Goal: Task Accomplishment & Management: Use online tool/utility

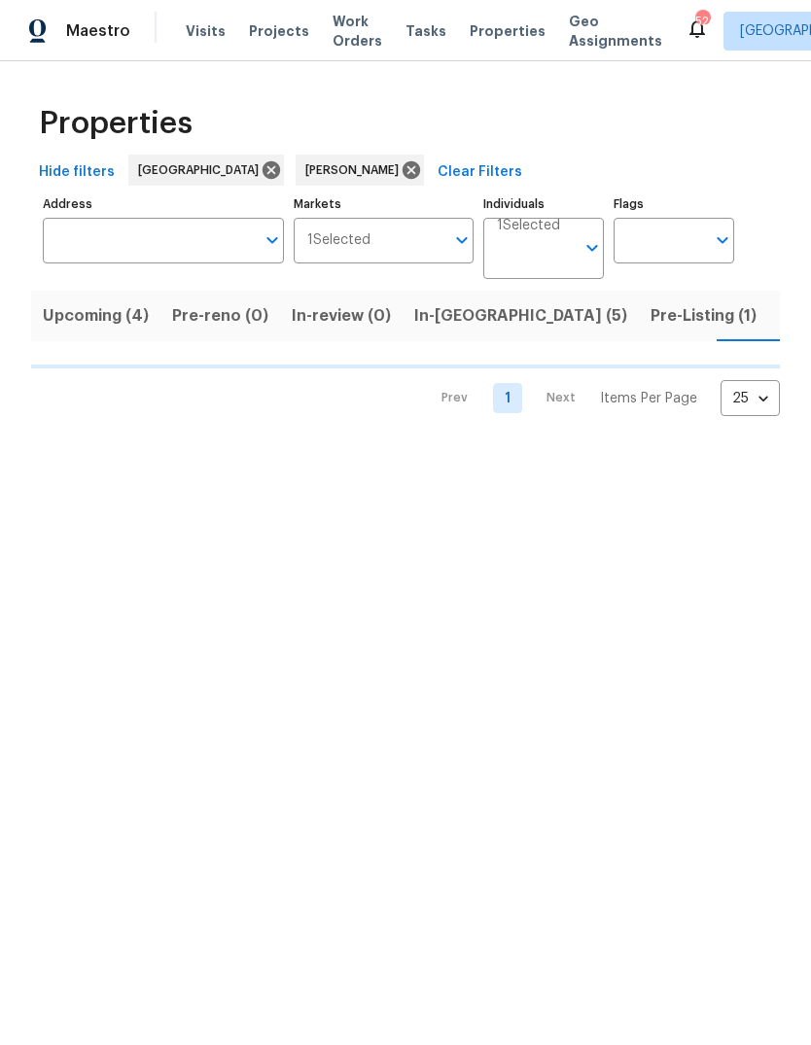
scroll to position [0, 33]
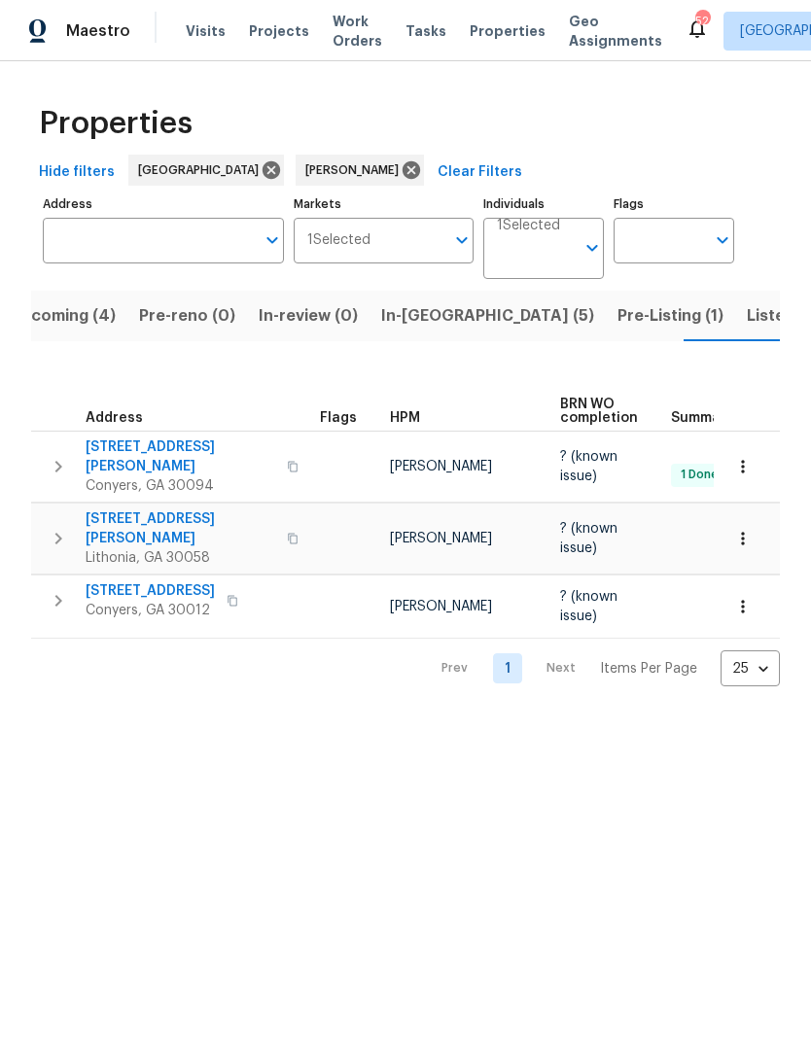
click at [747, 318] on span "Listed (19)" at bounding box center [787, 315] width 81 height 27
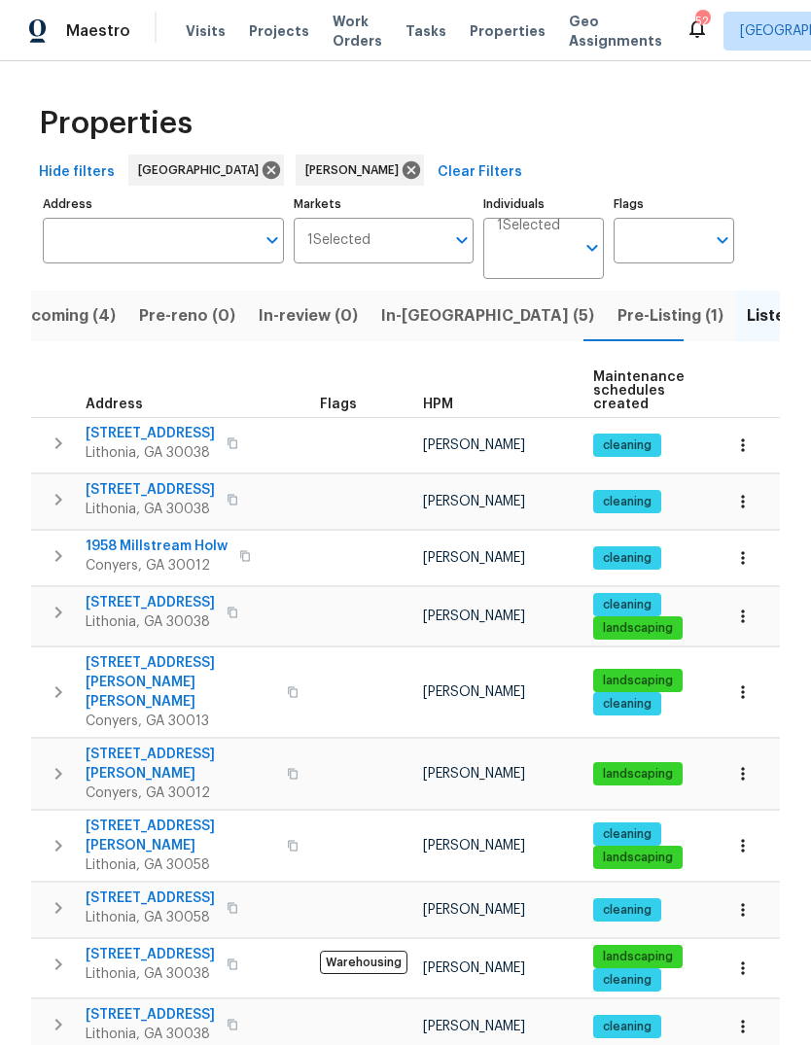
click at [124, 598] on span "3145 Oxbridge Way" at bounding box center [150, 602] width 129 height 19
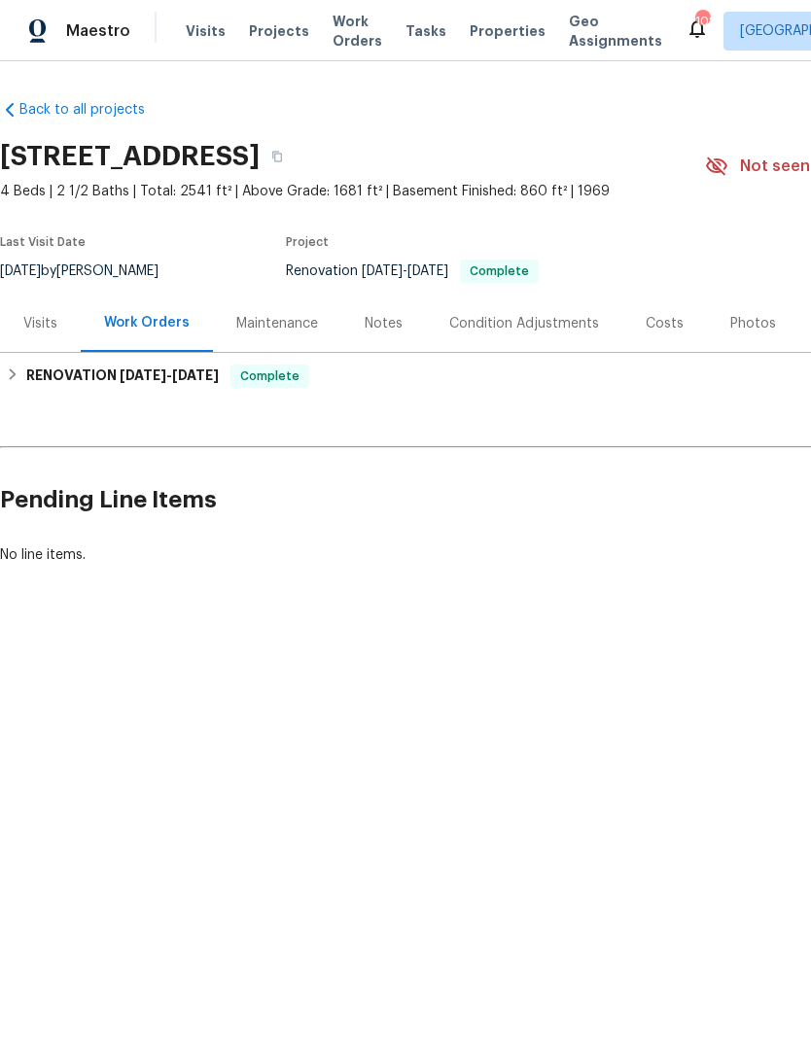
click at [551, 83] on div "Back to all projects [STREET_ADDRESS] 4 Beds | 2 1/2 Baths | Total: 2541 ft² | …" at bounding box center [405, 379] width 811 height 636
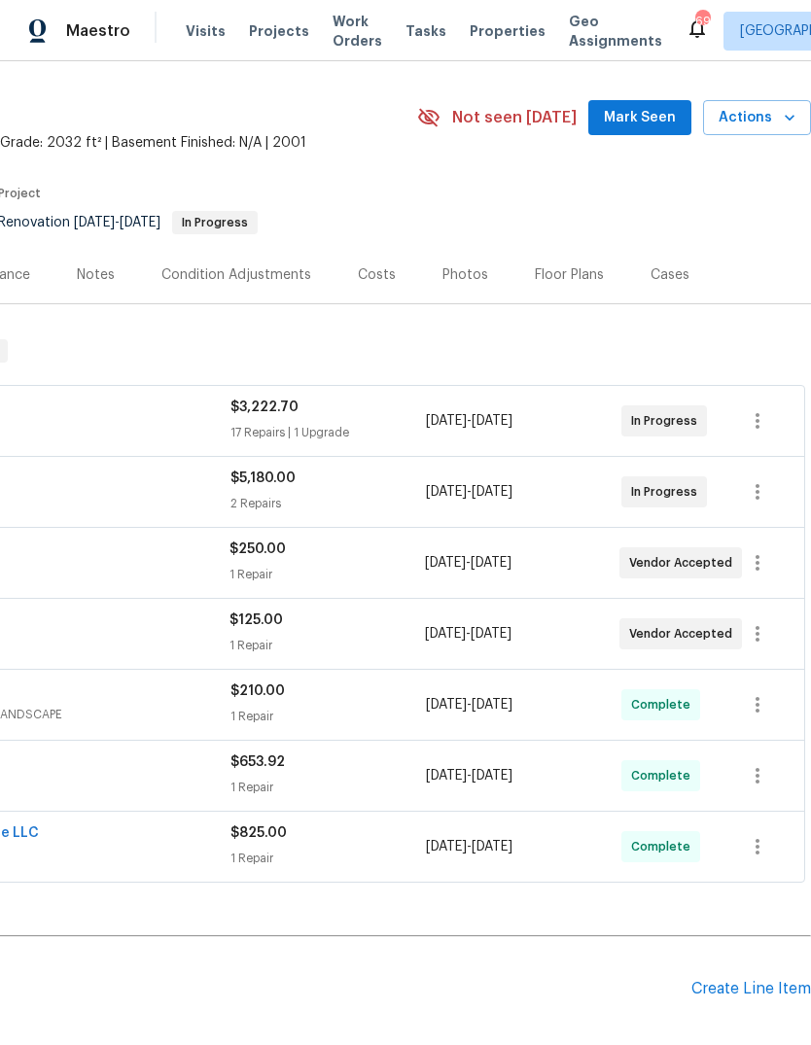
scroll to position [50, 288]
click at [651, 120] on span "Mark Seen" at bounding box center [640, 117] width 72 height 24
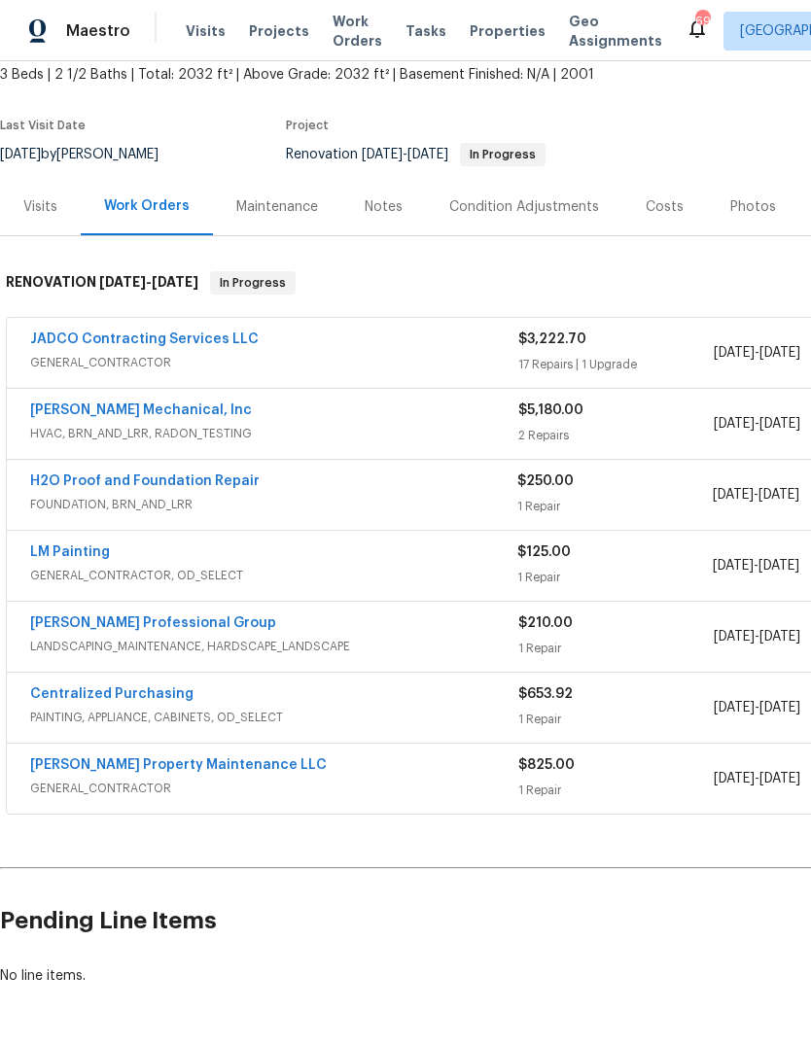
scroll to position [116, 0]
click at [84, 338] on link "JADCO Contracting Services LLC" at bounding box center [144, 341] width 229 height 14
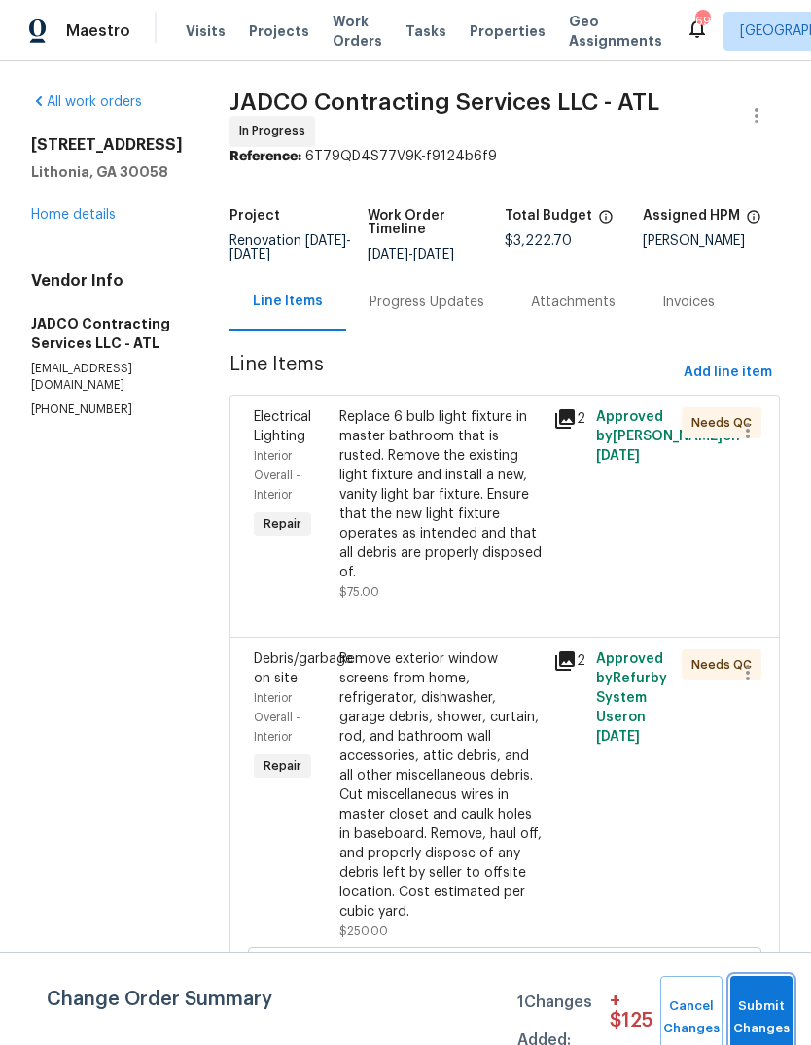
click at [771, 1005] on span "Submit Changes" at bounding box center [761, 1018] width 43 height 45
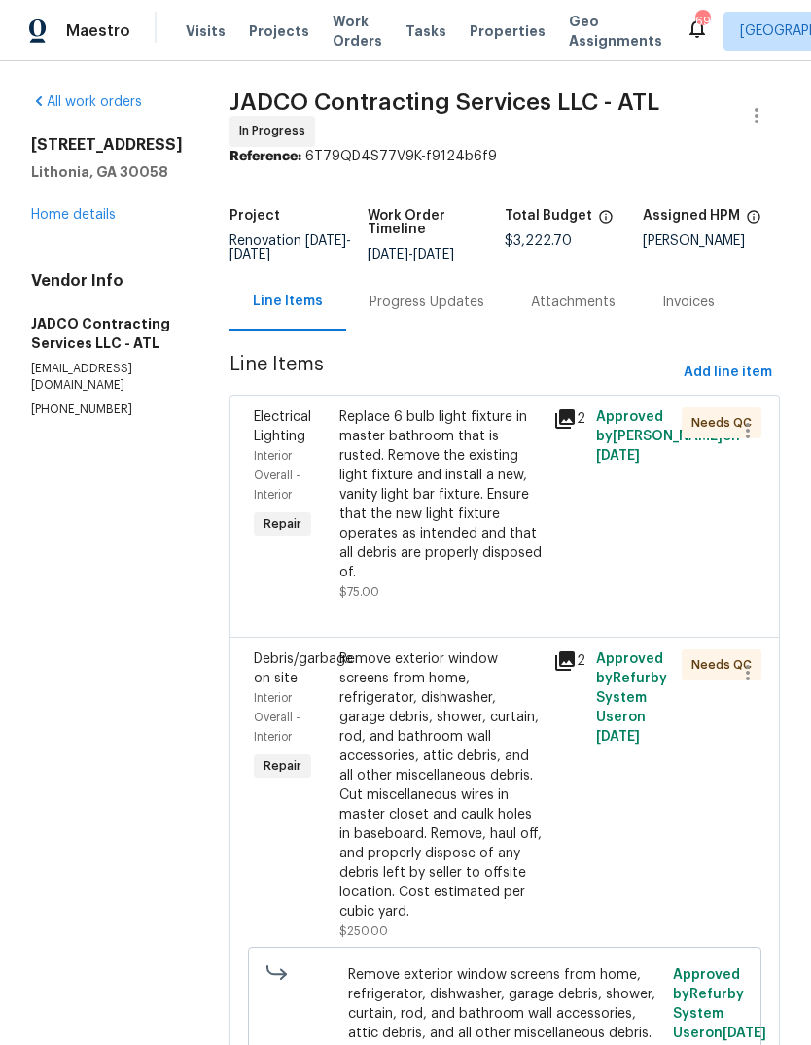
click at [496, 524] on div "Replace 6 bulb light fixture in master bathroom that is rusted. Remove the exis…" at bounding box center [440, 494] width 202 height 175
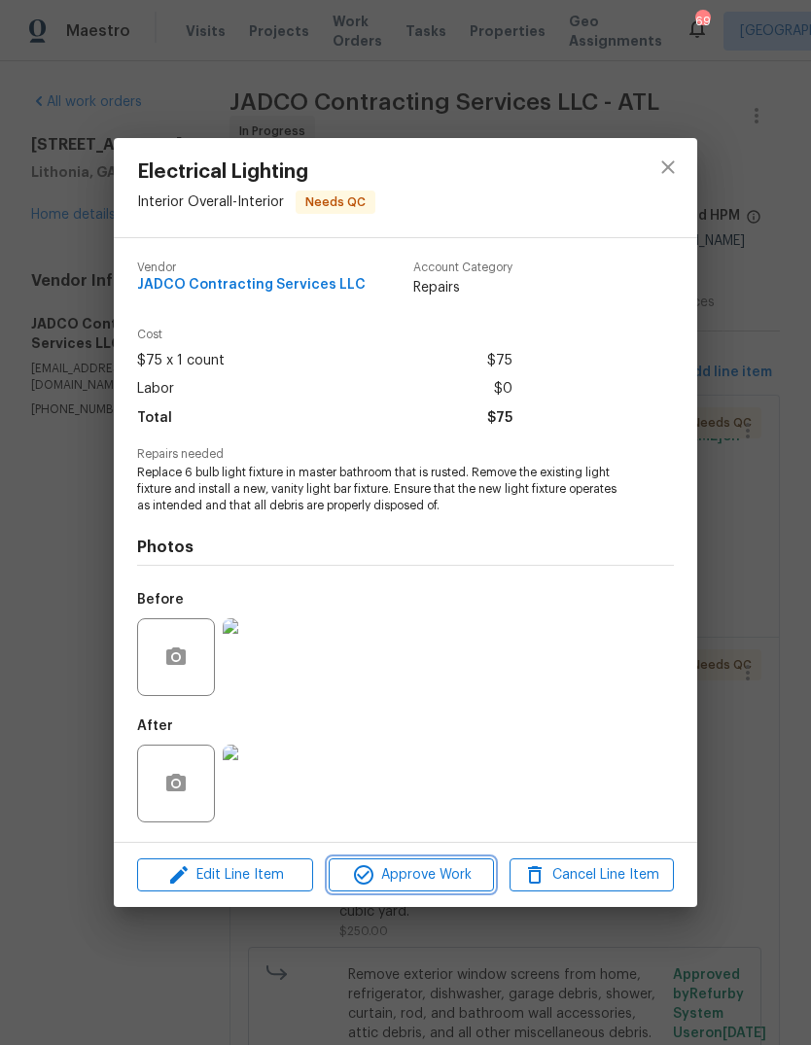
click at [446, 876] on span "Approve Work" at bounding box center [411, 876] width 153 height 24
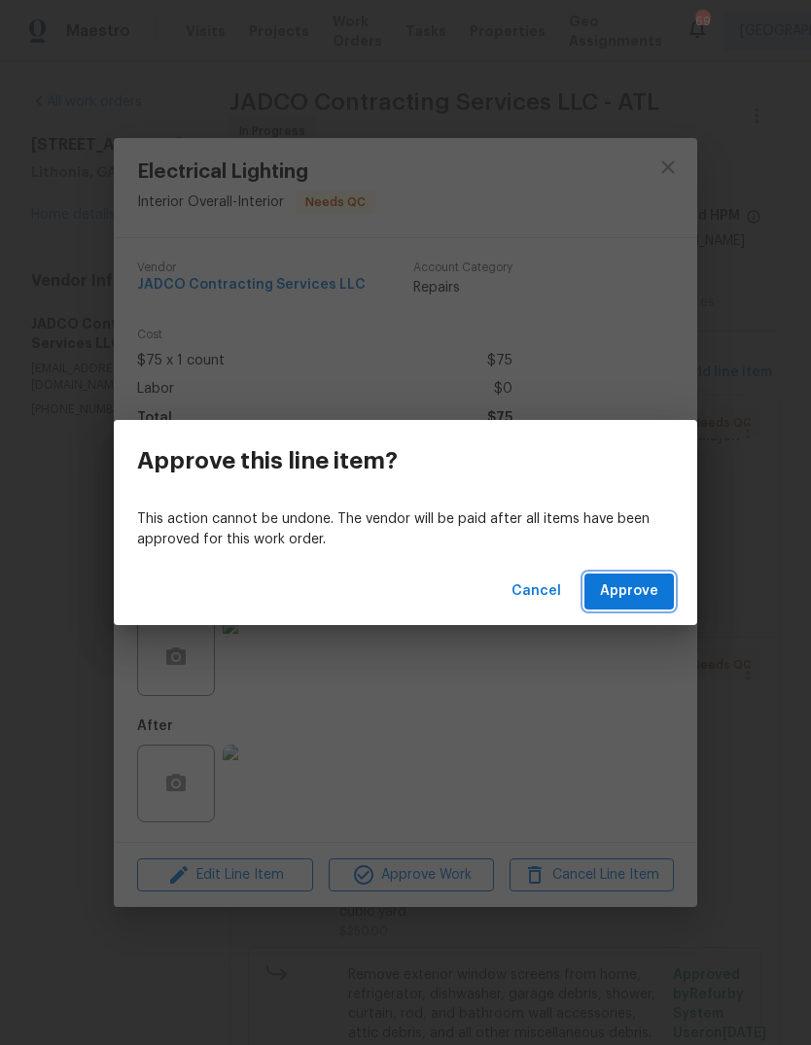
click at [632, 600] on span "Approve" at bounding box center [629, 592] width 58 height 24
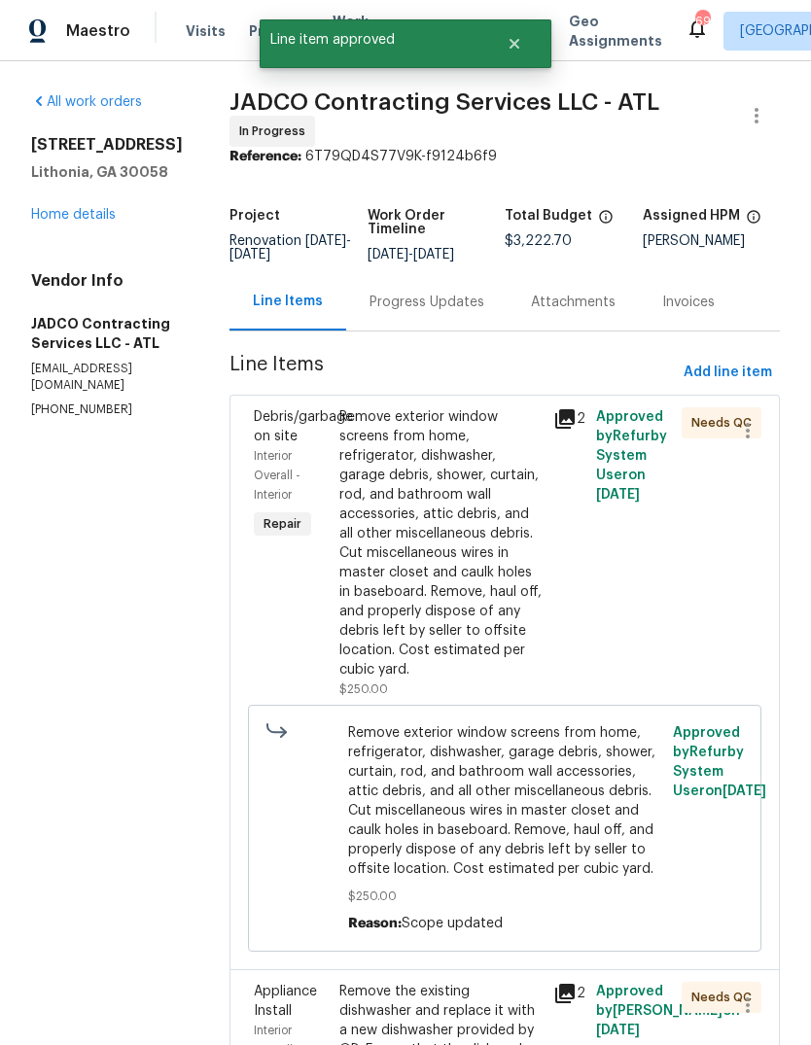
click at [492, 574] on div "Remove exterior window screens from home, refrigerator, dishwasher, garage debr…" at bounding box center [440, 543] width 202 height 272
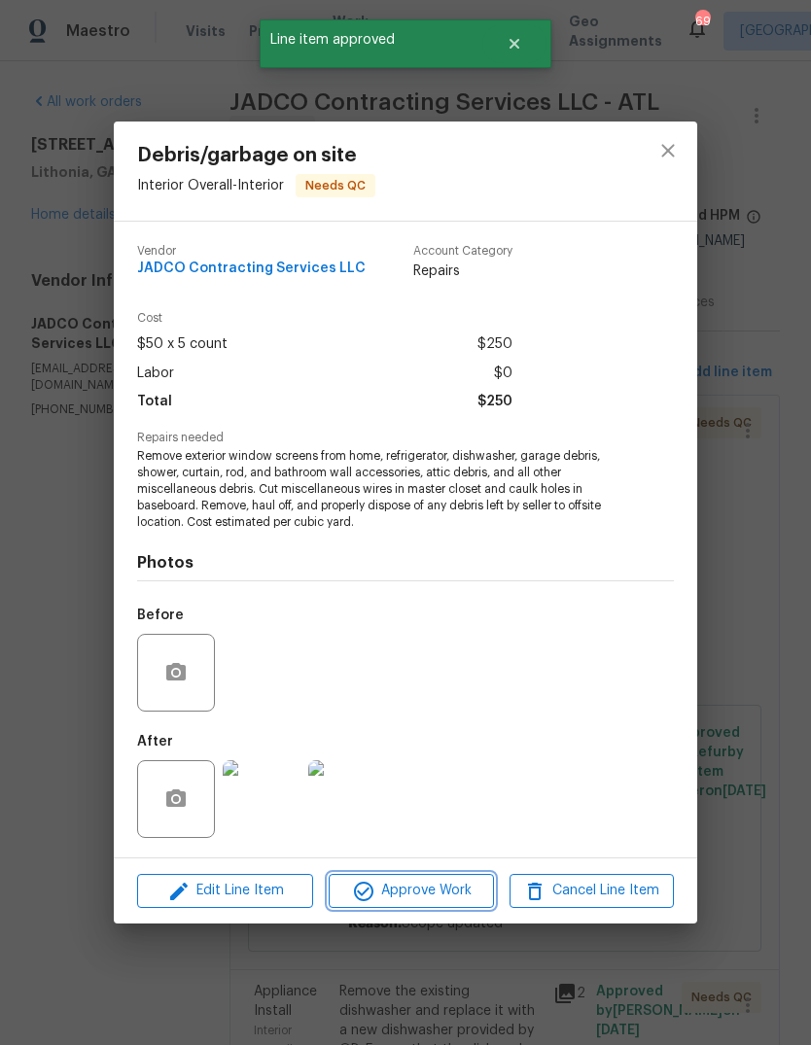
click at [467, 891] on span "Approve Work" at bounding box center [411, 891] width 153 height 24
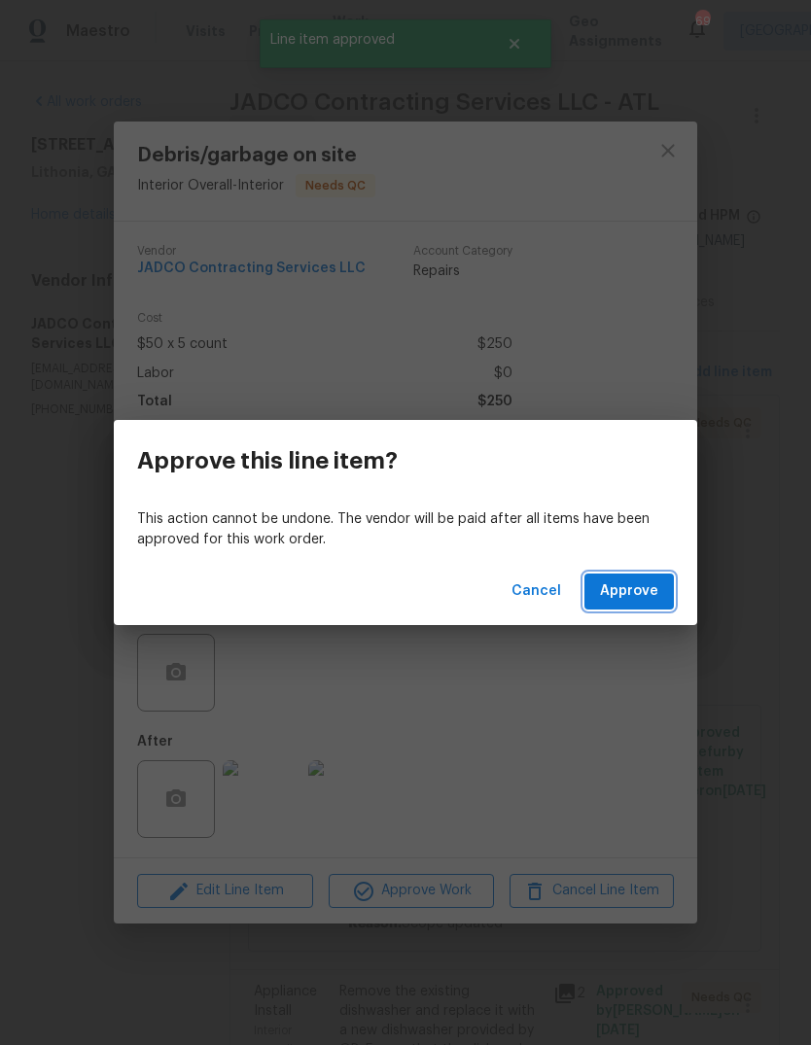
click at [648, 606] on button "Approve" at bounding box center [628, 592] width 89 height 36
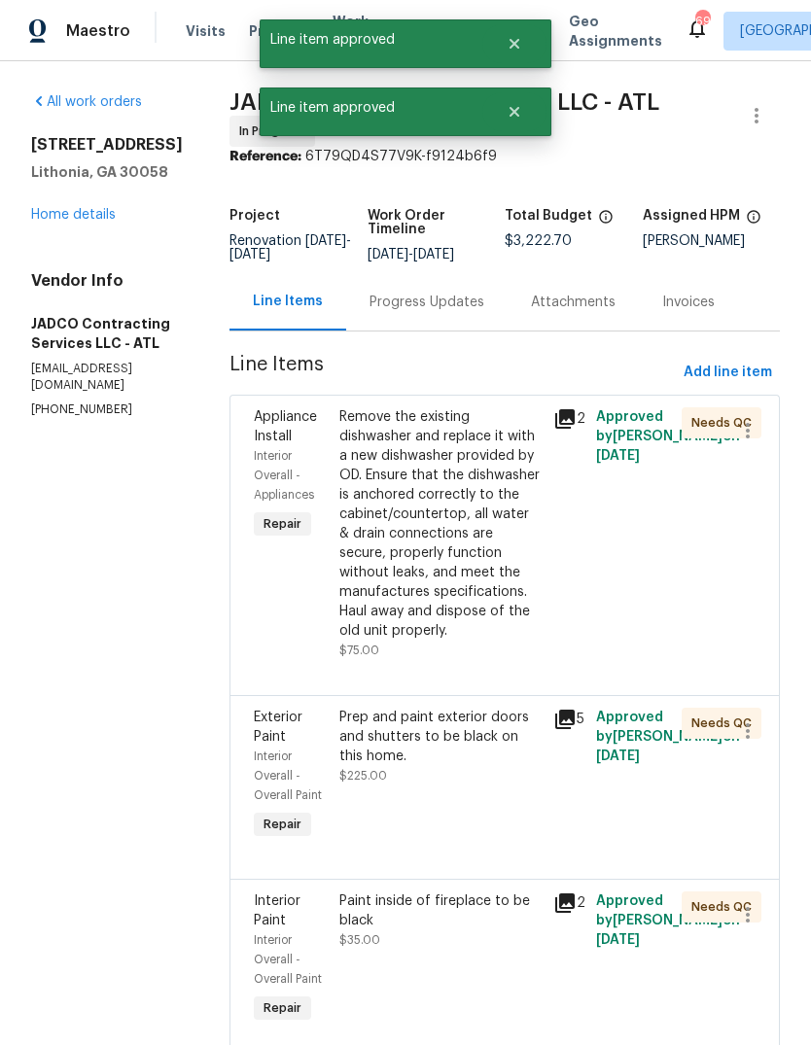
click at [503, 587] on div "Remove the existing dishwasher and replace it with a new dishwasher provided by…" at bounding box center [440, 523] width 202 height 233
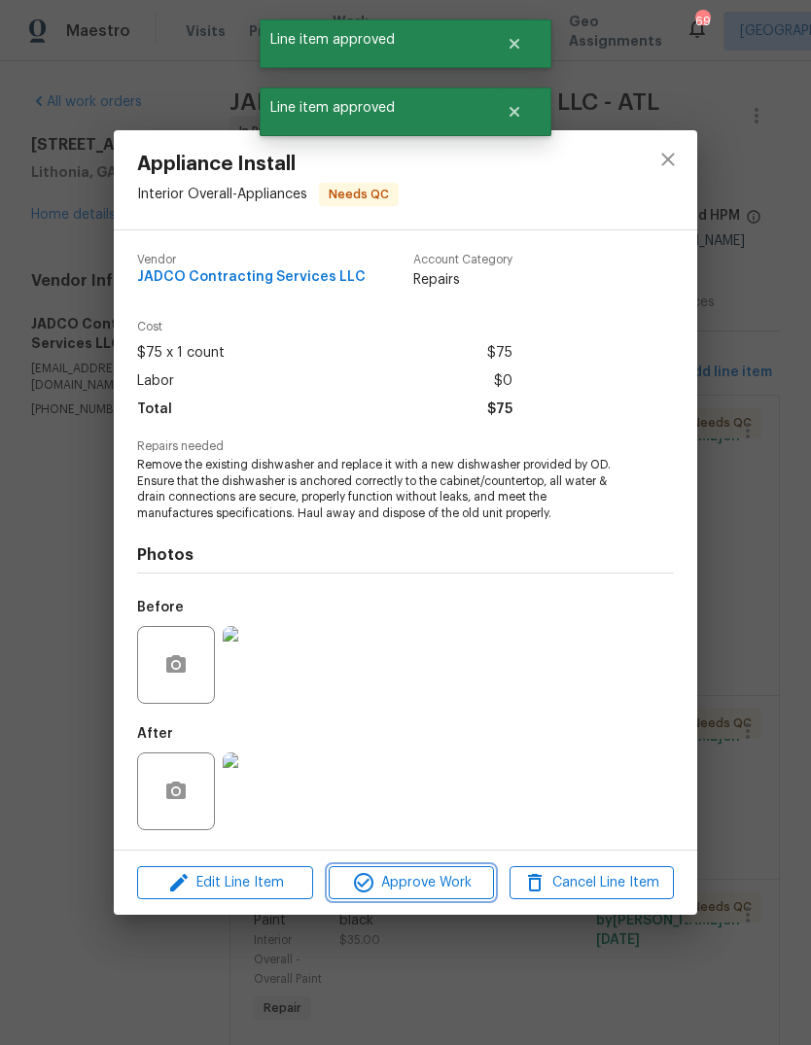
click at [459, 883] on span "Approve Work" at bounding box center [411, 883] width 153 height 24
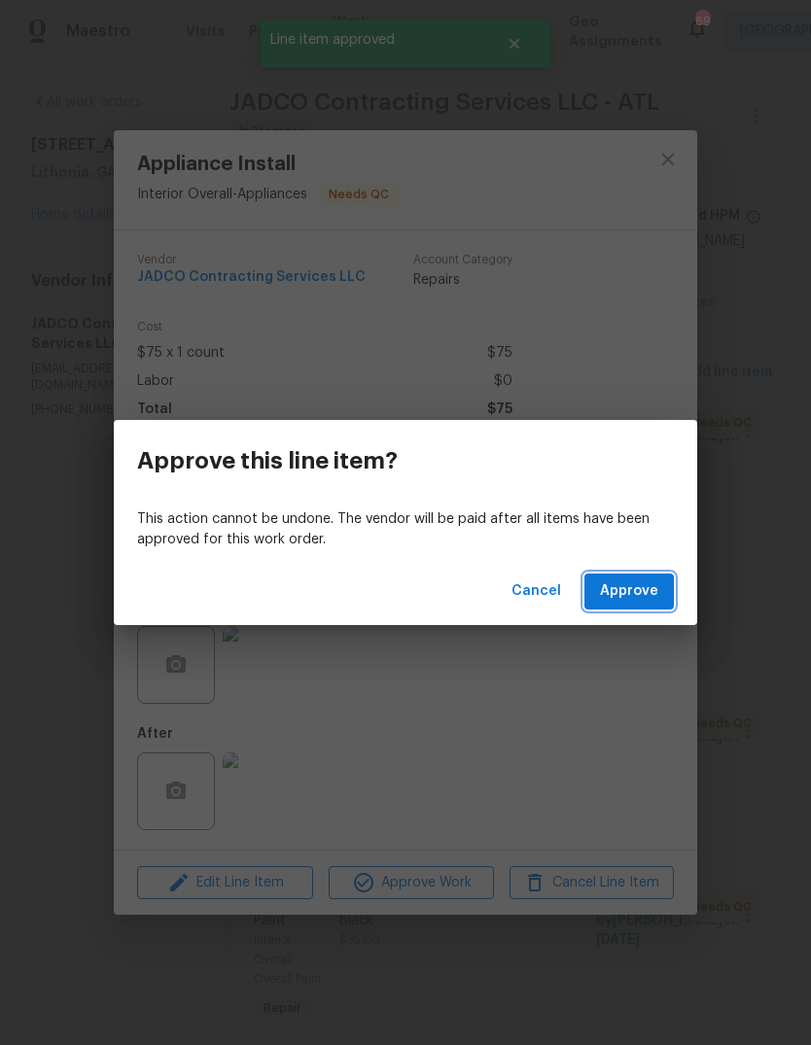
click at [662, 586] on button "Approve" at bounding box center [628, 592] width 89 height 36
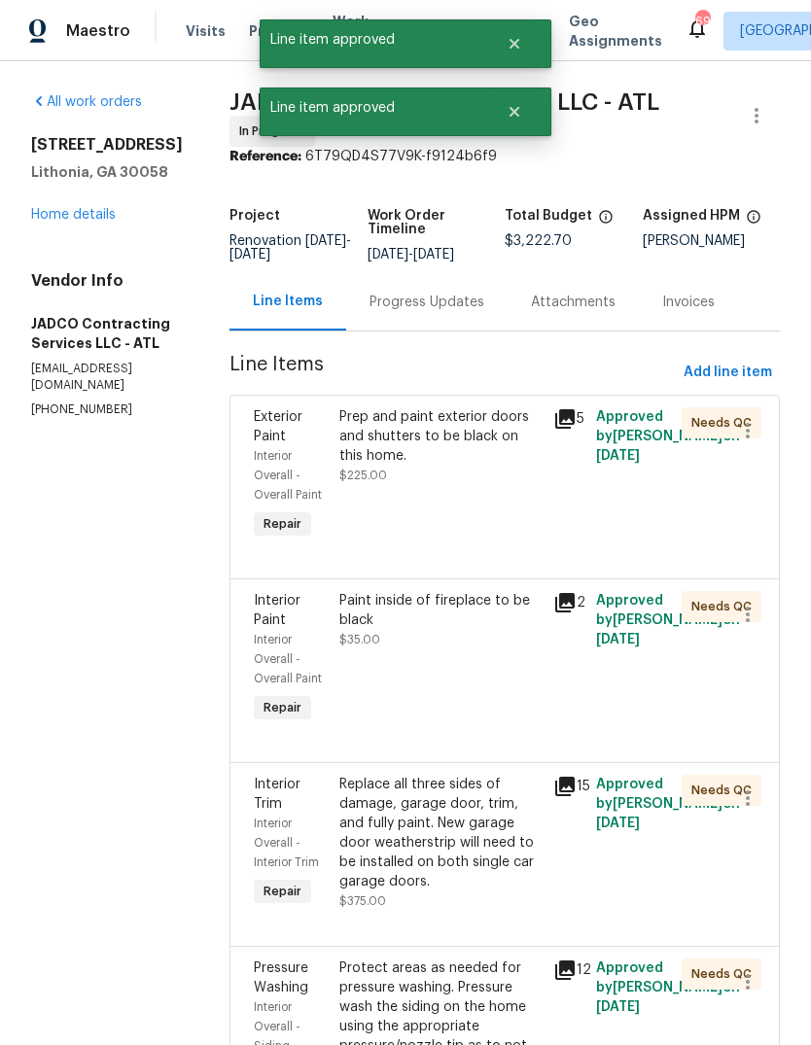
click at [508, 547] on div "Prep and paint exterior doors and shutters to be black on this home. $225.00" at bounding box center [441, 476] width 214 height 148
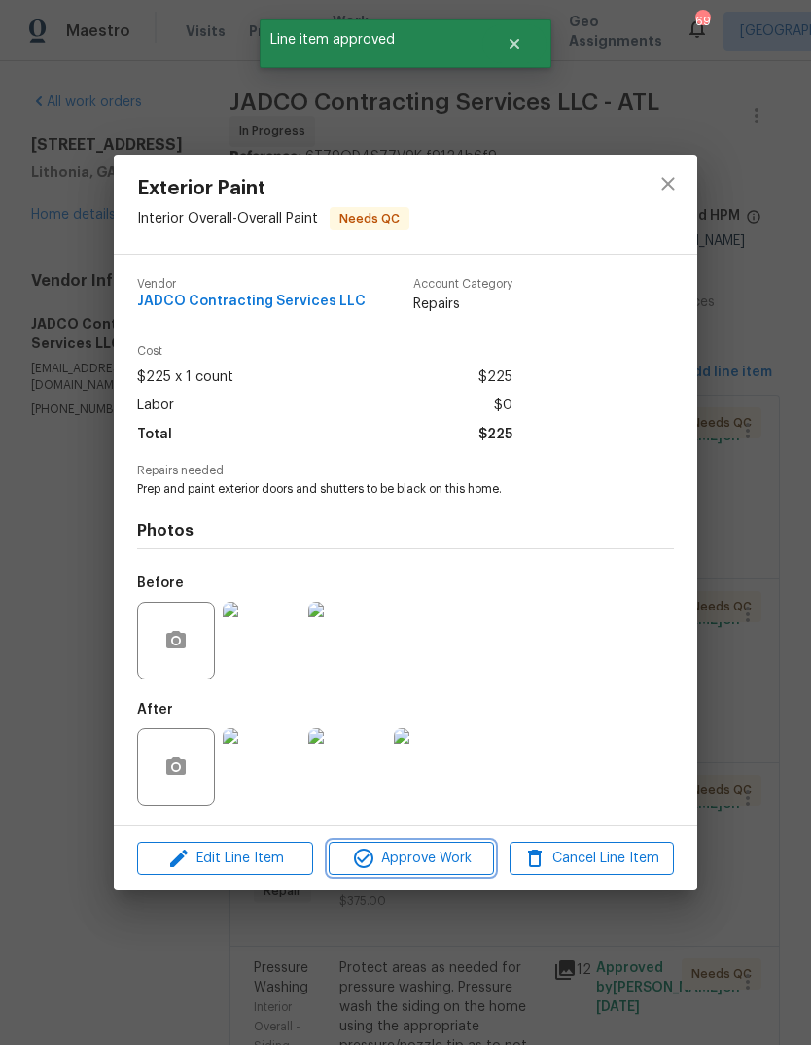
click at [459, 867] on span "Approve Work" at bounding box center [411, 859] width 153 height 24
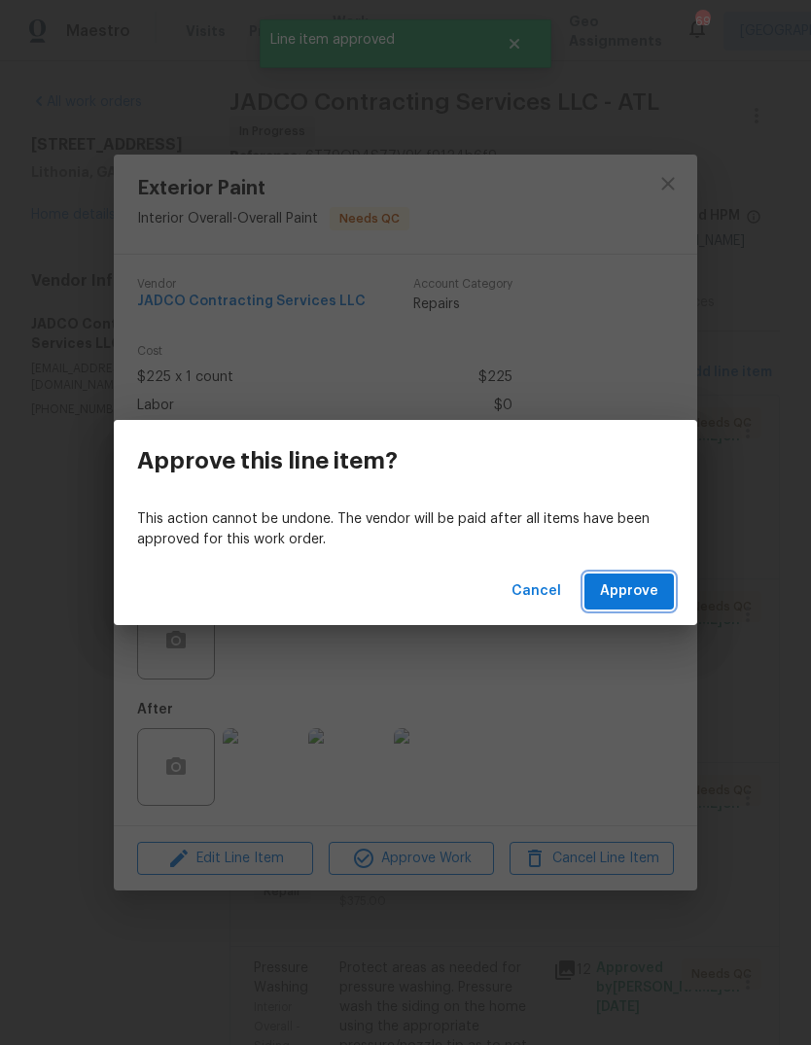
click at [650, 608] on button "Approve" at bounding box center [628, 592] width 89 height 36
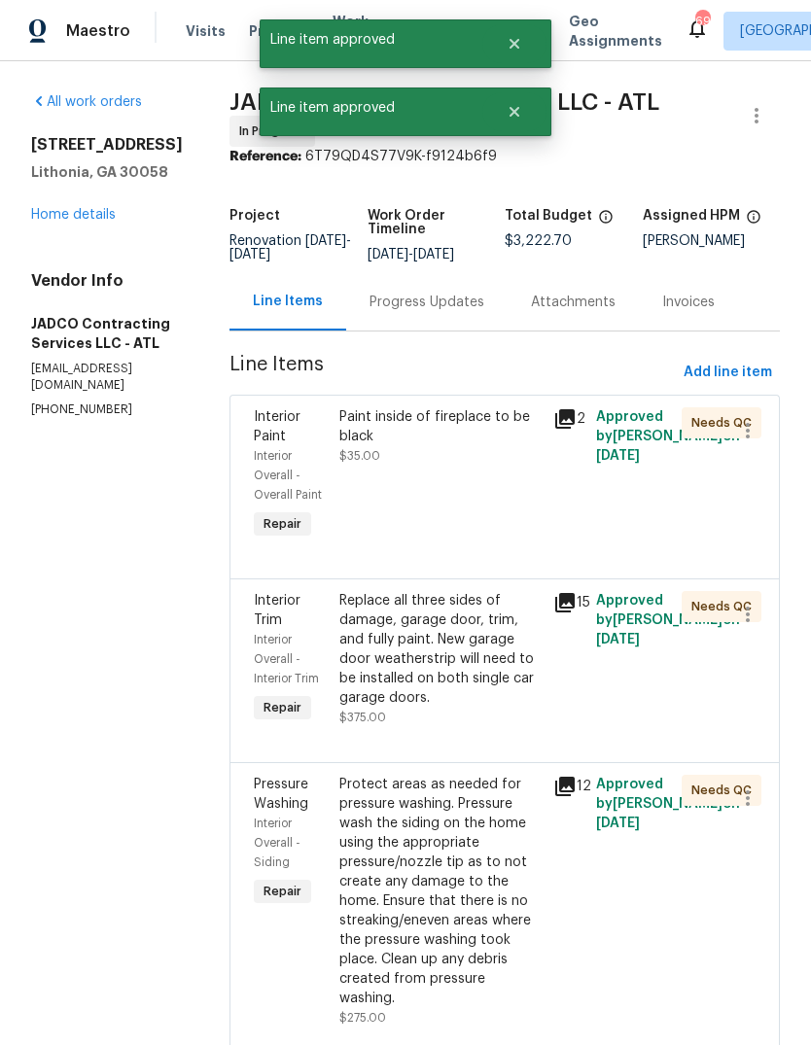
click at [511, 513] on div "Paint inside of fireplace to be black $35.00" at bounding box center [441, 476] width 214 height 148
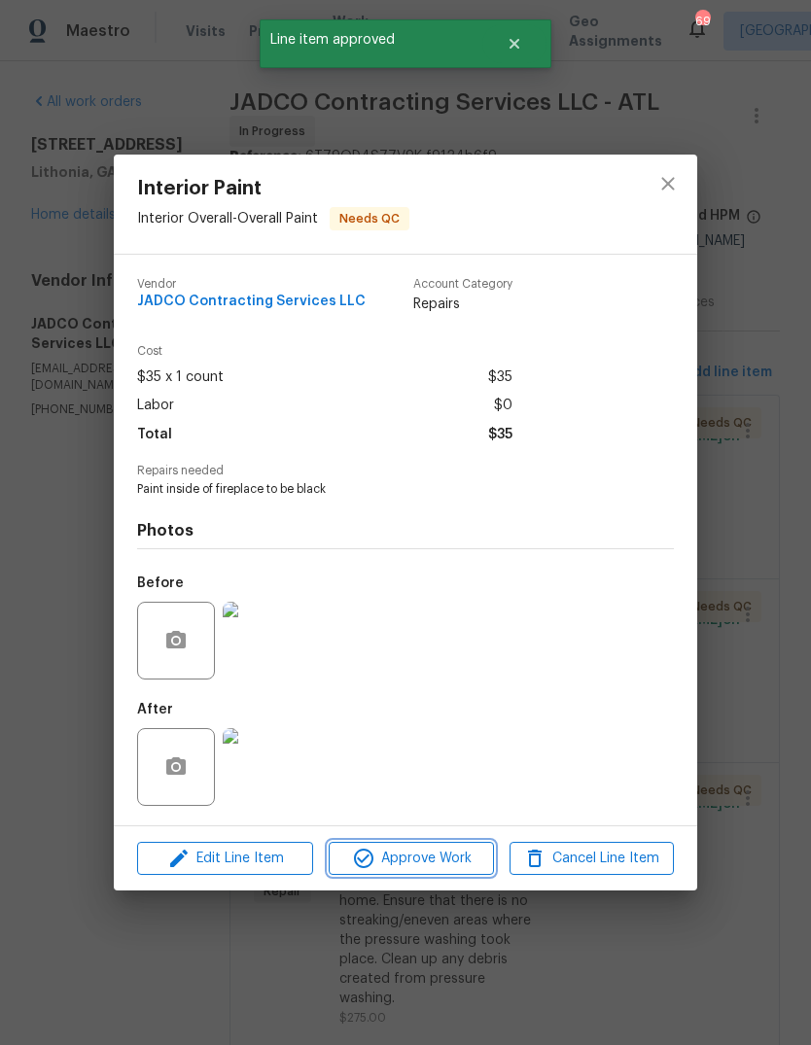
click at [463, 852] on span "Approve Work" at bounding box center [411, 859] width 153 height 24
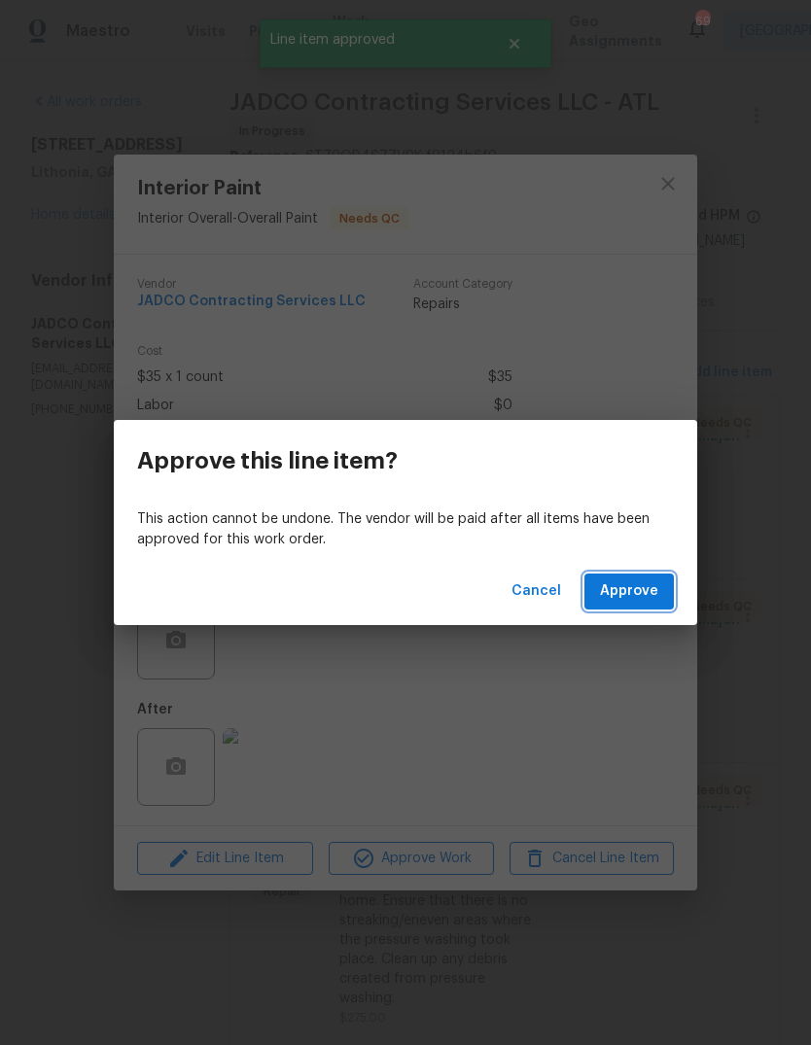
click at [650, 601] on span "Approve" at bounding box center [629, 592] width 58 height 24
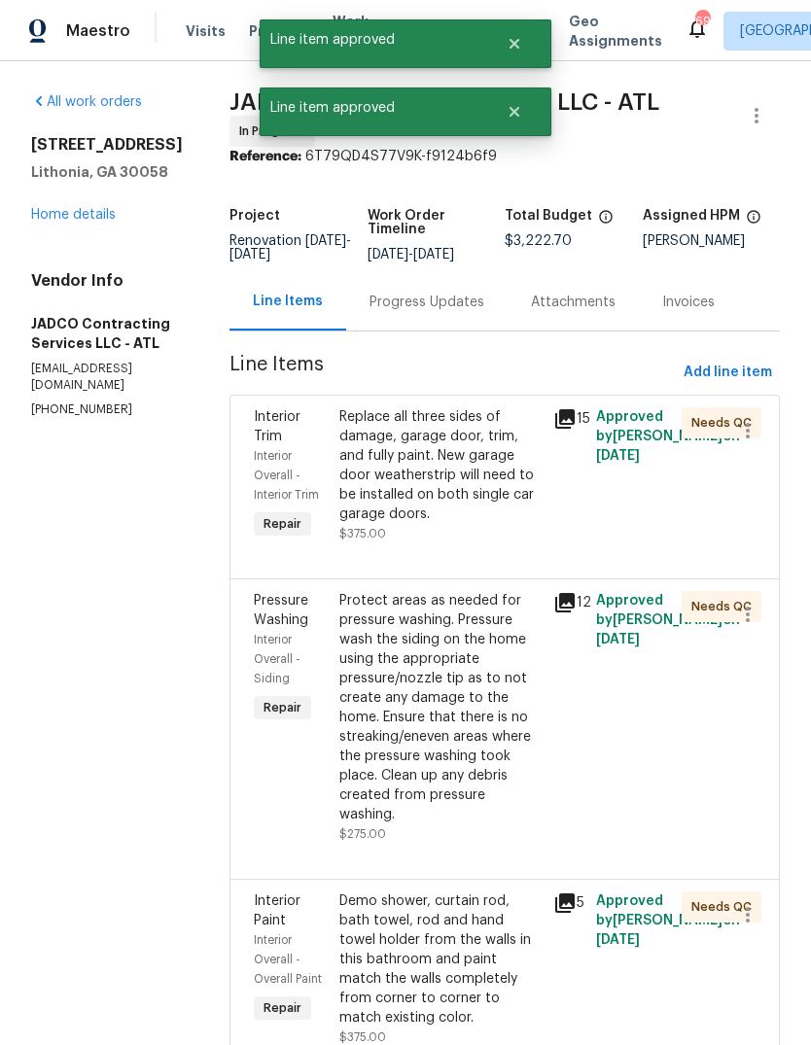
click at [509, 524] on div "Replace all three sides of damage, garage door, trim, and fully paint. New gara…" at bounding box center [440, 465] width 202 height 117
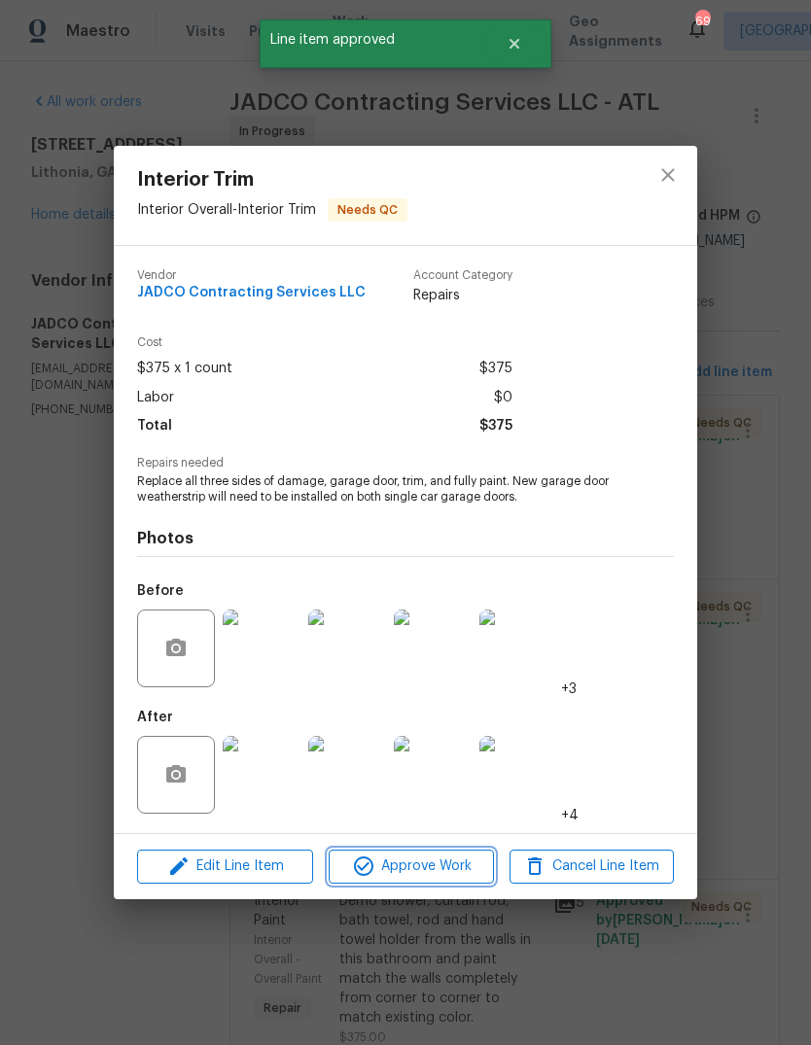
click at [452, 865] on span "Approve Work" at bounding box center [411, 867] width 153 height 24
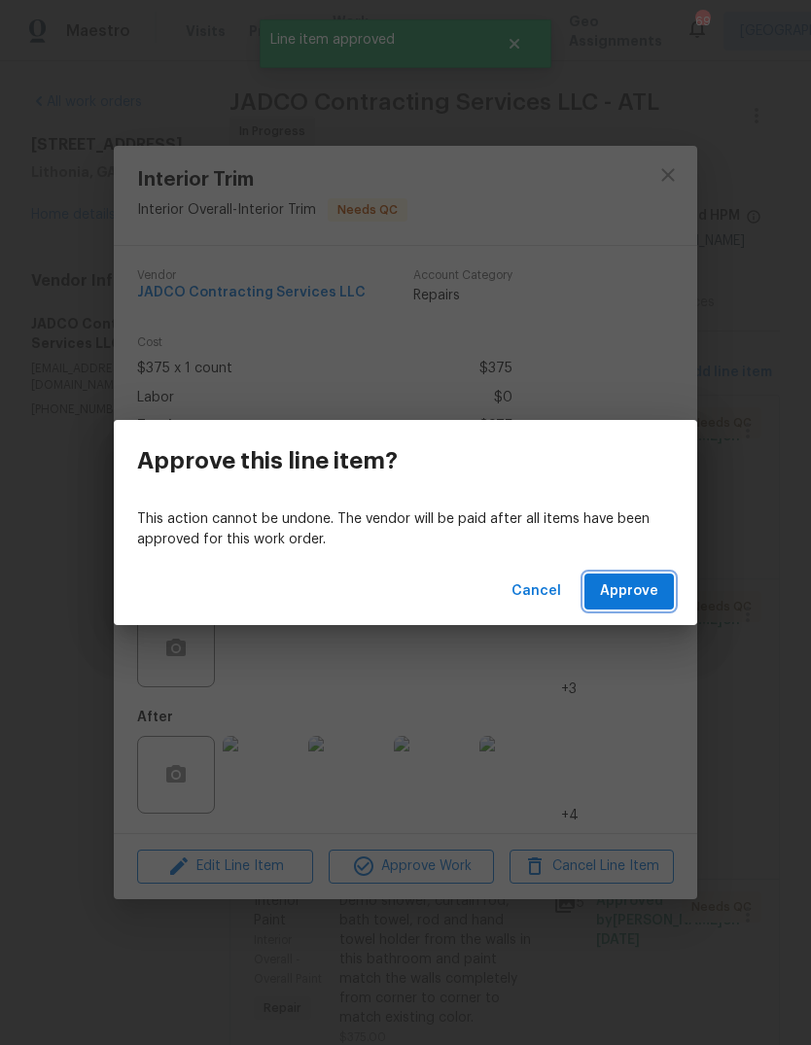
click at [648, 595] on span "Approve" at bounding box center [629, 592] width 58 height 24
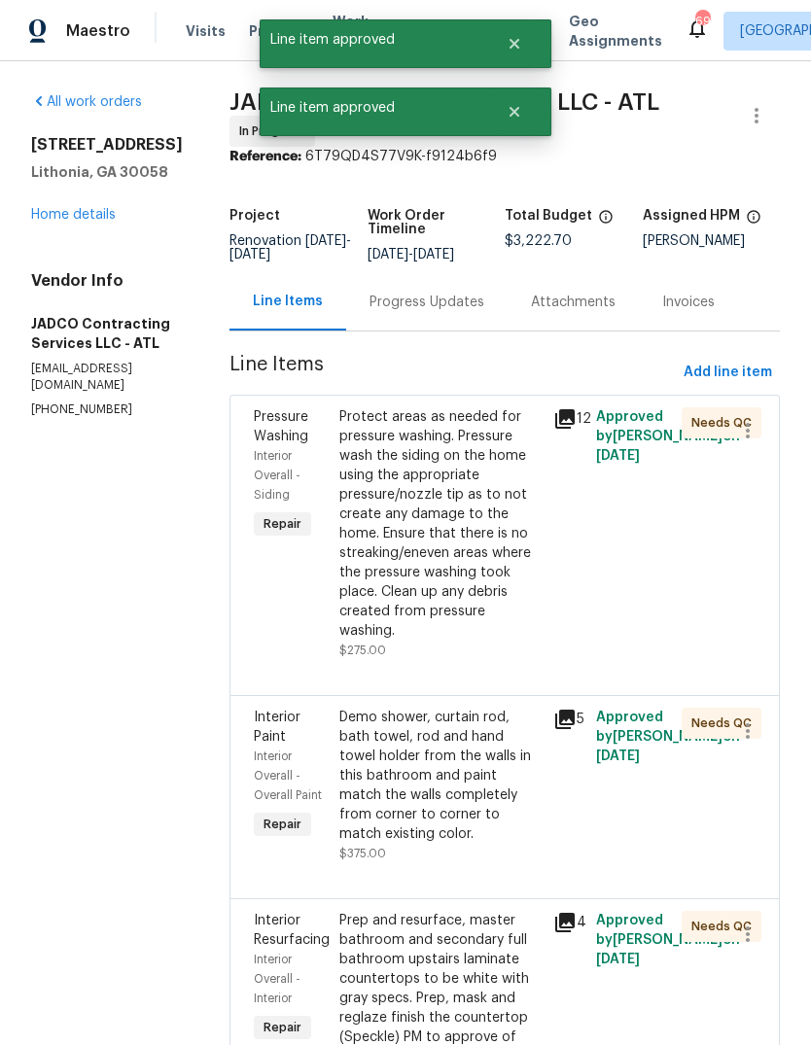
click at [485, 529] on div "Protect areas as needed for pressure washing. Pressure wash the siding on the h…" at bounding box center [440, 523] width 202 height 233
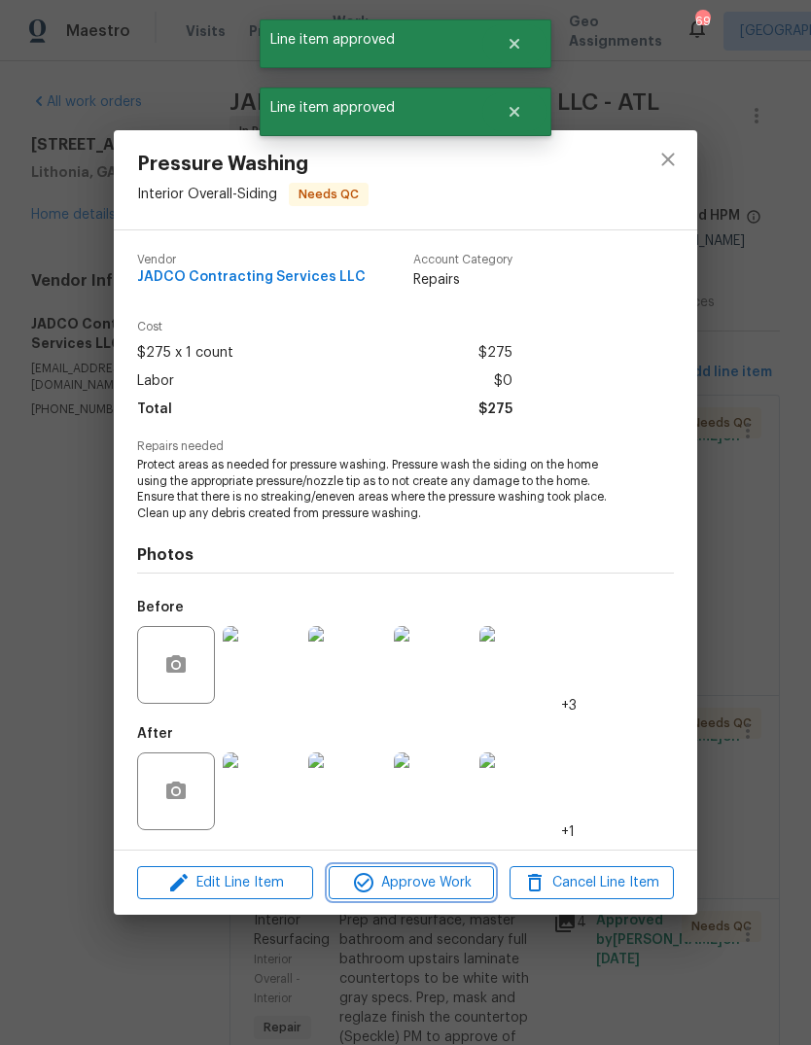
click at [455, 870] on button "Approve Work" at bounding box center [411, 883] width 164 height 34
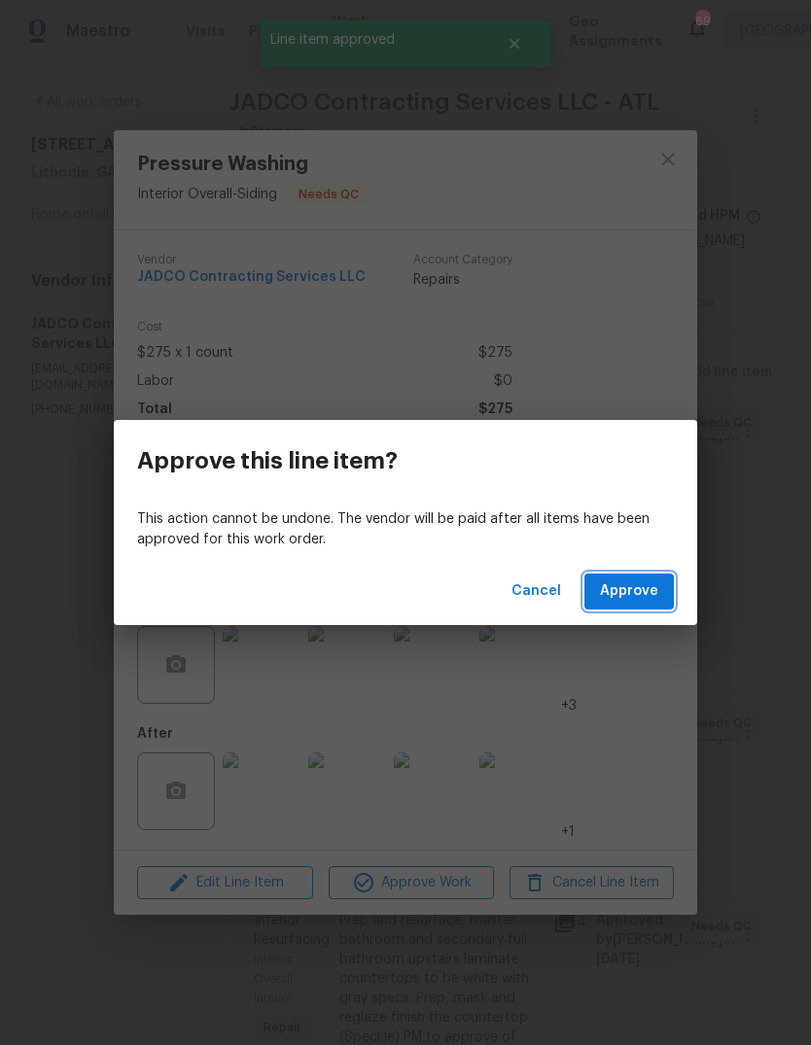
click at [650, 599] on span "Approve" at bounding box center [629, 592] width 58 height 24
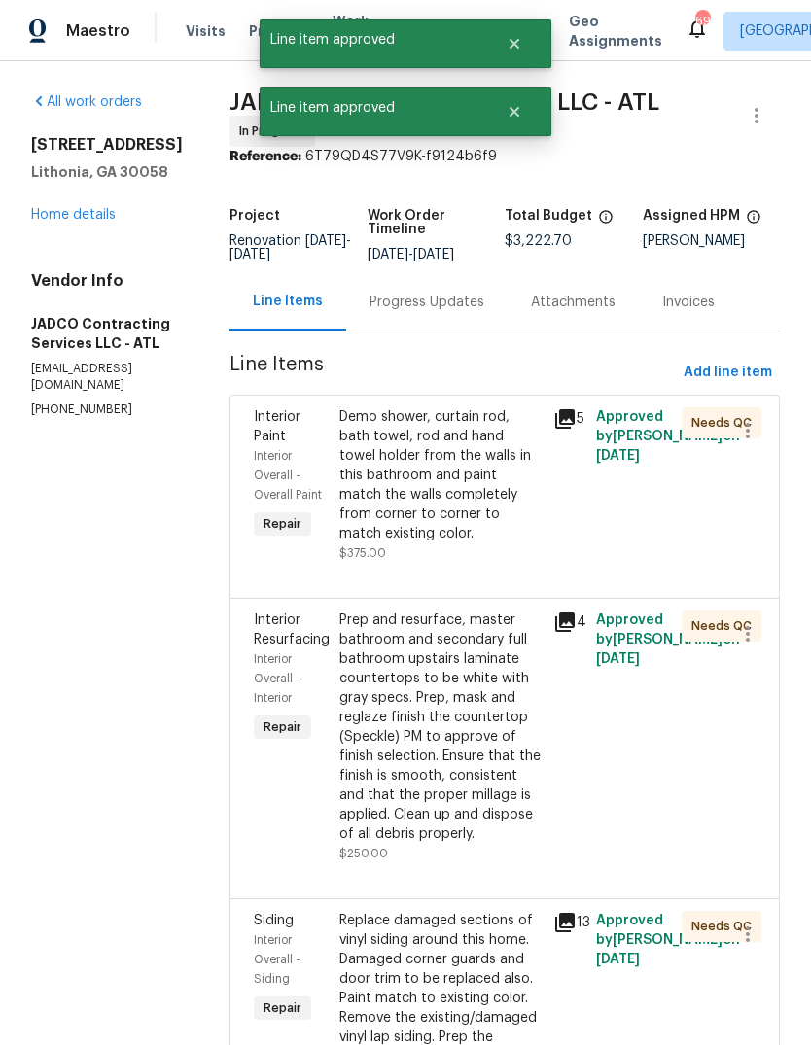
click at [489, 519] on div "Demo shower, curtain rod, bath towel, rod and hand towel holder from the walls …" at bounding box center [440, 475] width 202 height 136
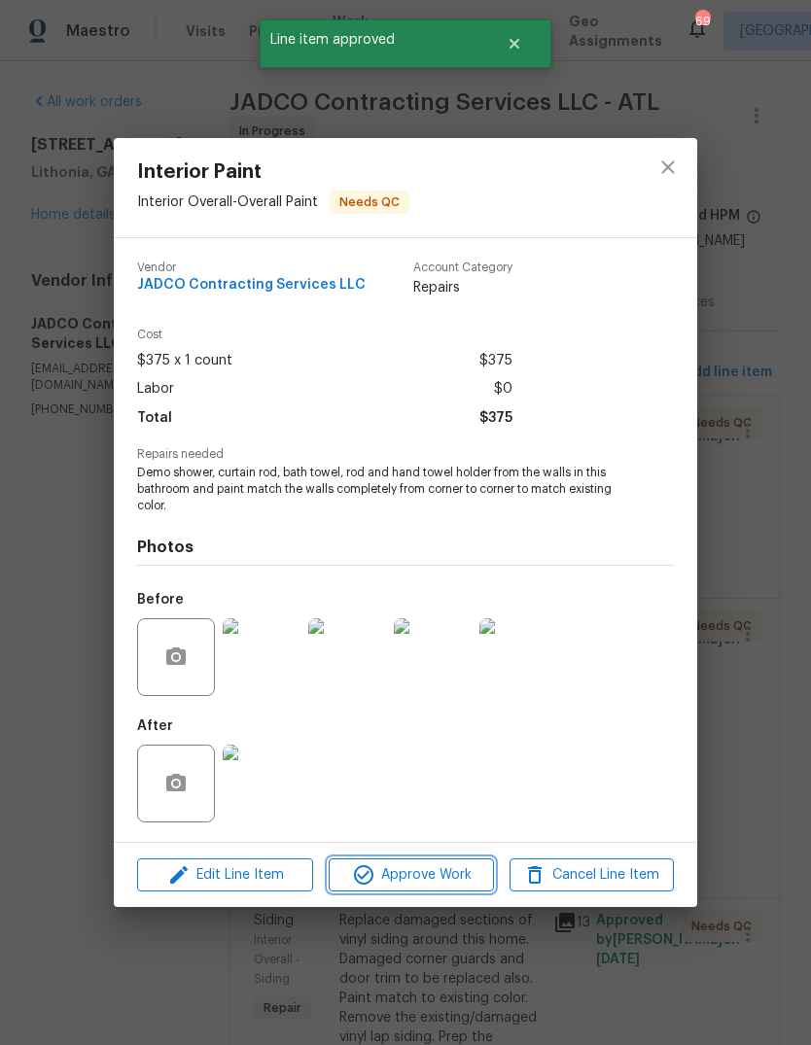
click at [461, 877] on span "Approve Work" at bounding box center [411, 876] width 153 height 24
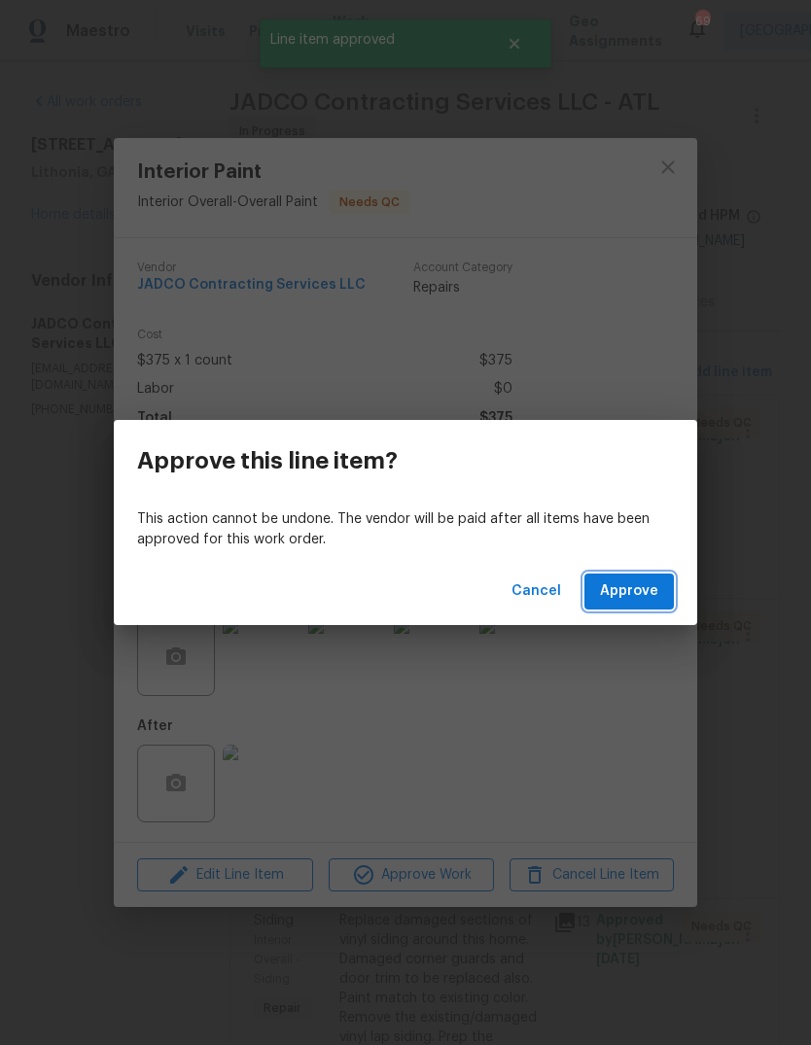
click at [654, 595] on span "Approve" at bounding box center [629, 592] width 58 height 24
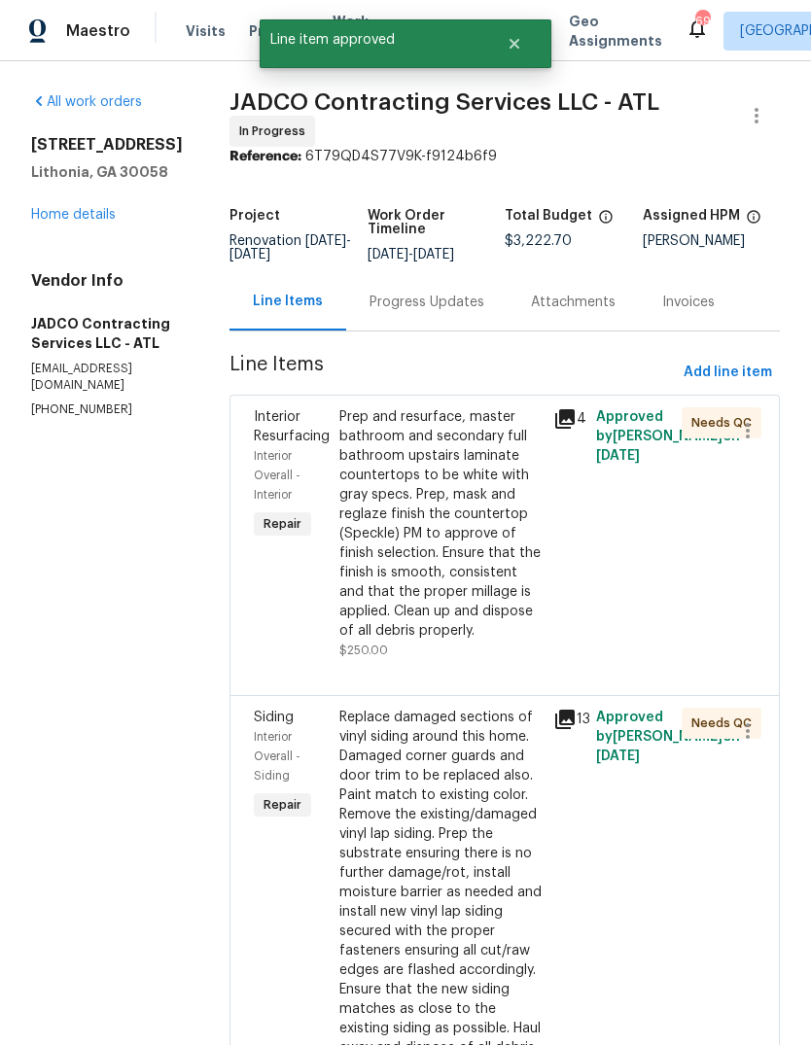
click at [493, 583] on div "Prep and resurface, master bathroom and secondary full bathroom upstairs lamina…" at bounding box center [440, 523] width 202 height 233
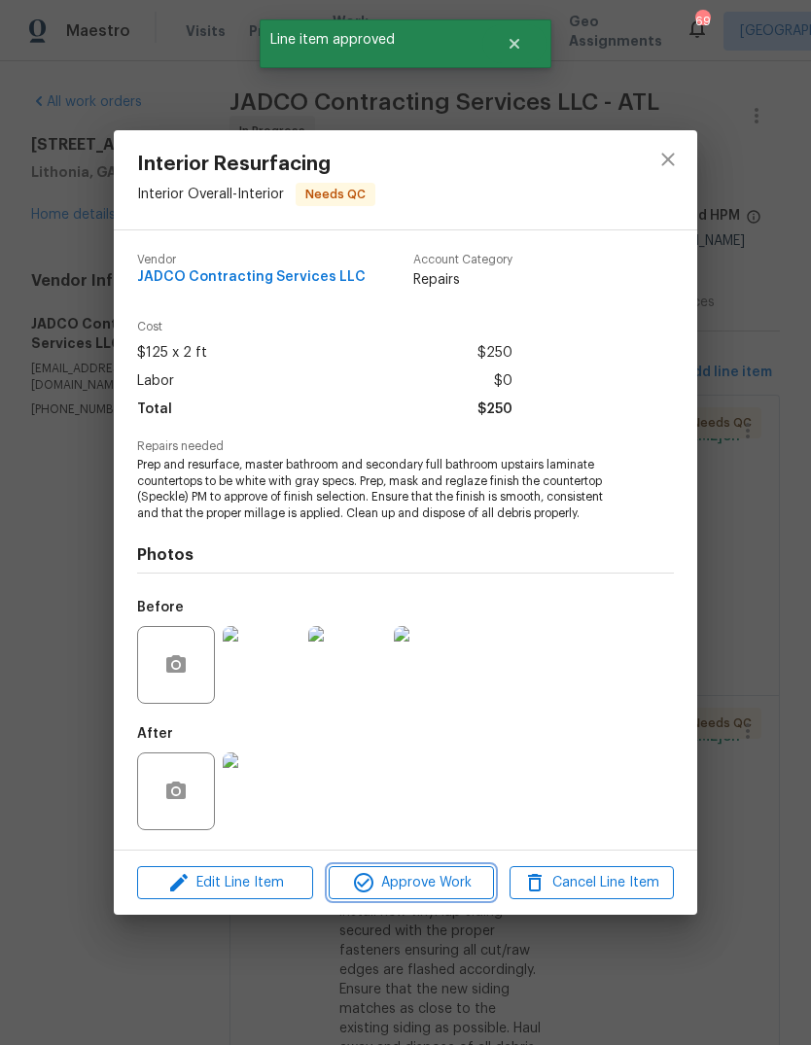
click at [463, 886] on span "Approve Work" at bounding box center [411, 883] width 153 height 24
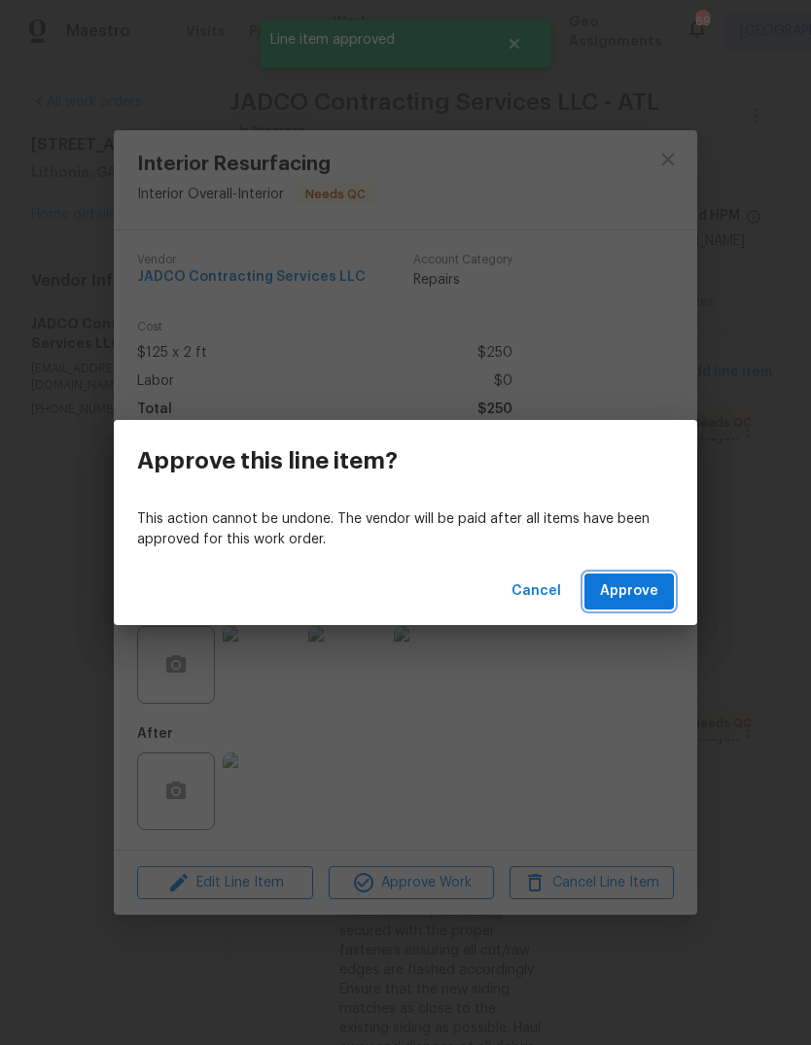
click at [647, 597] on span "Approve" at bounding box center [629, 592] width 58 height 24
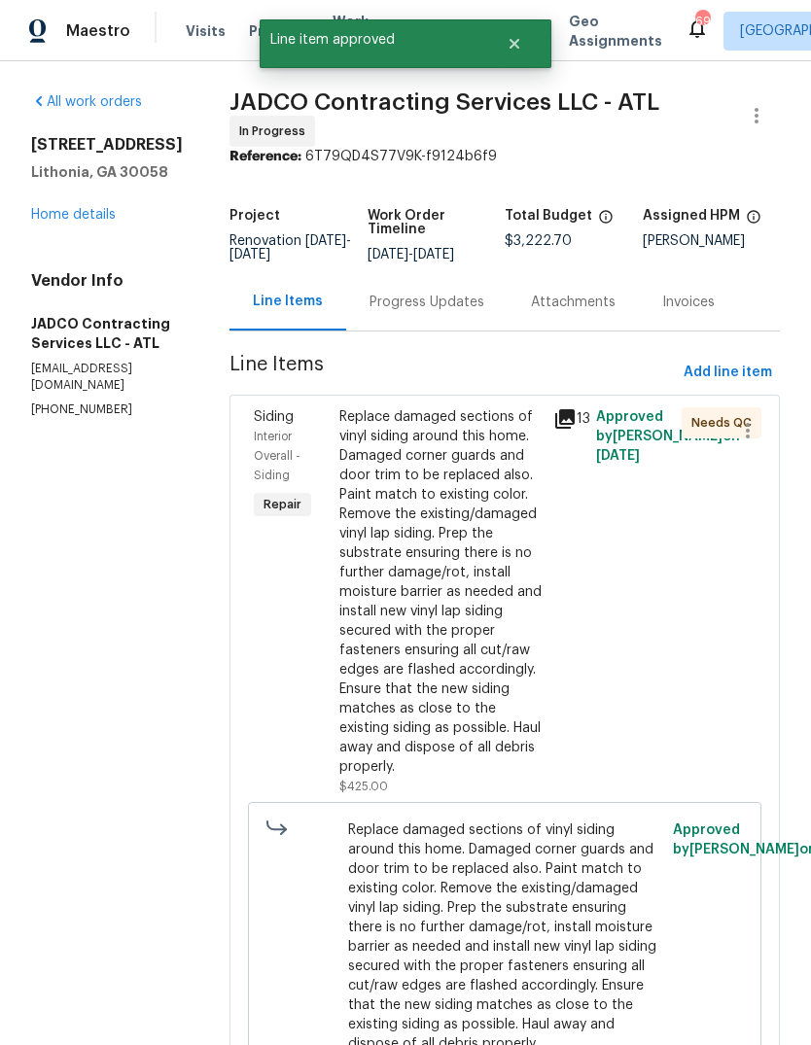
click at [504, 659] on div "Replace damaged sections of vinyl siding around this home. Damaged corner guard…" at bounding box center [440, 592] width 202 height 370
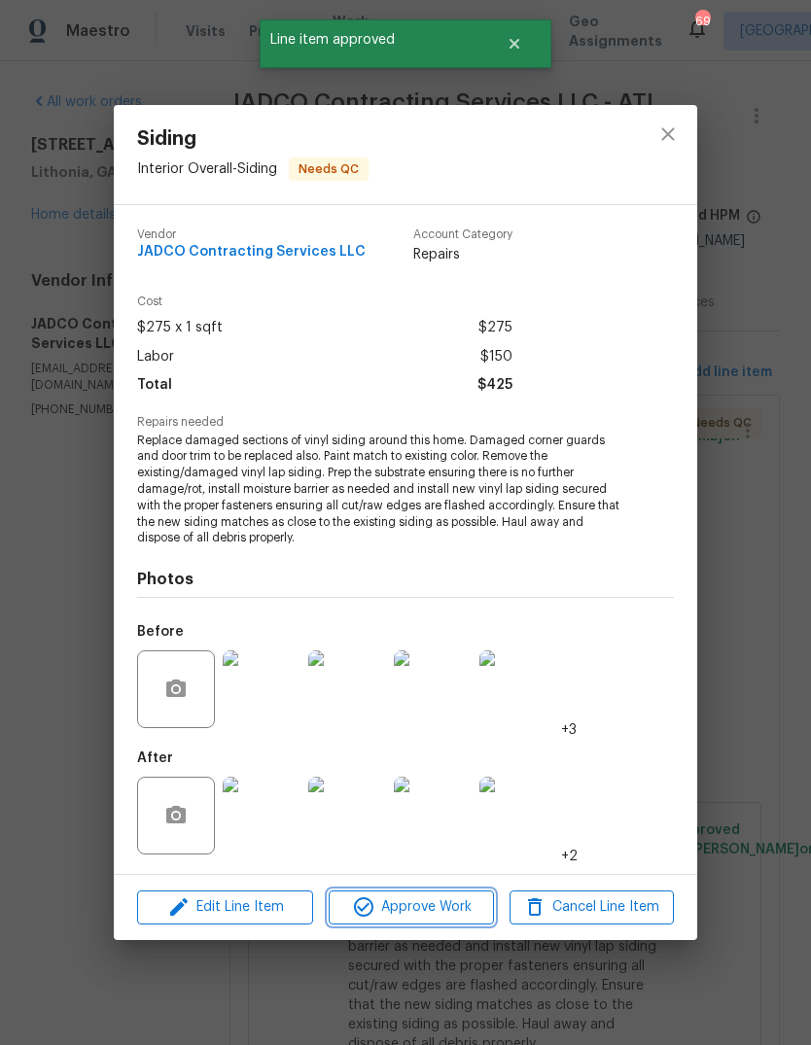
click at [468, 914] on span "Approve Work" at bounding box center [411, 908] width 153 height 24
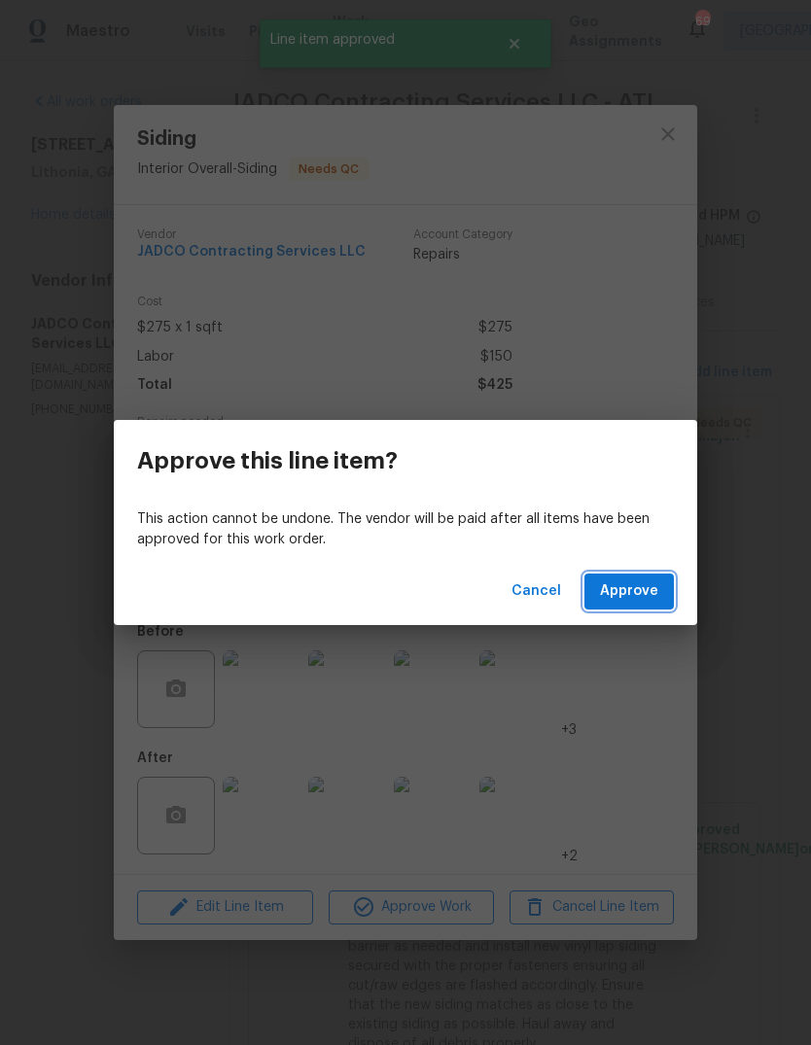
click at [656, 579] on button "Approve" at bounding box center [628, 592] width 89 height 36
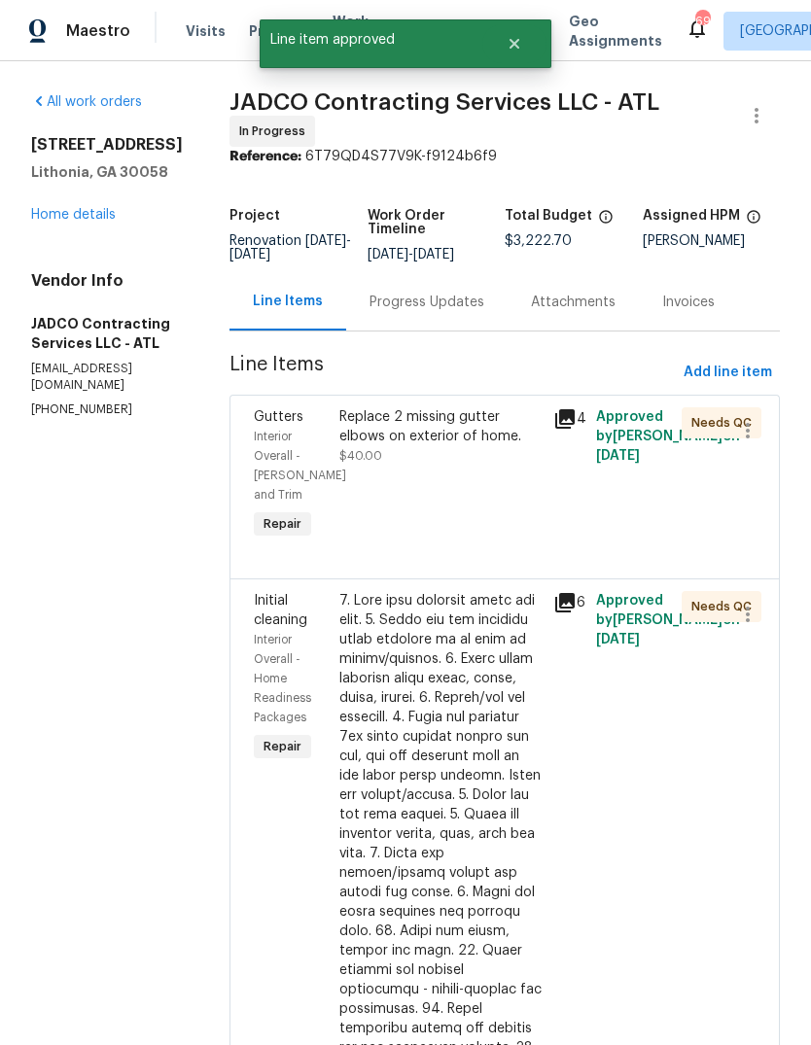
click at [503, 517] on div "Replace 2 missing gutter elbows on exterior of home. $40.00" at bounding box center [441, 476] width 214 height 148
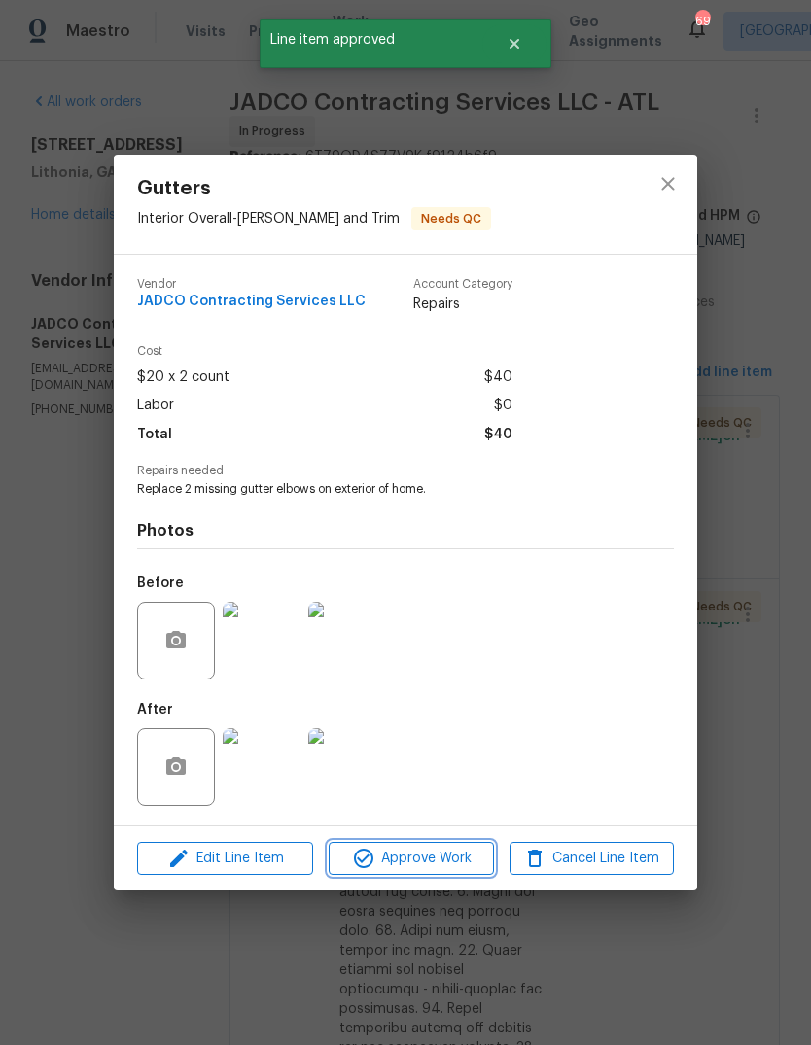
click at [468, 867] on span "Approve Work" at bounding box center [411, 859] width 153 height 24
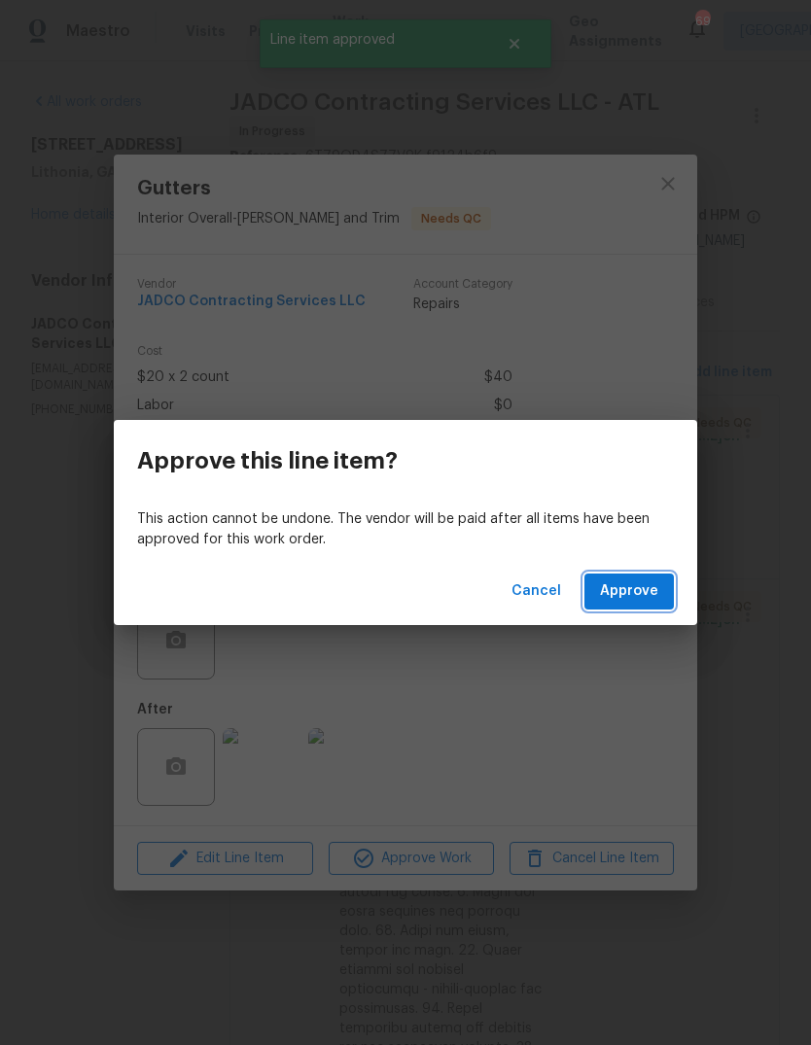
click at [656, 587] on span "Approve" at bounding box center [629, 592] width 58 height 24
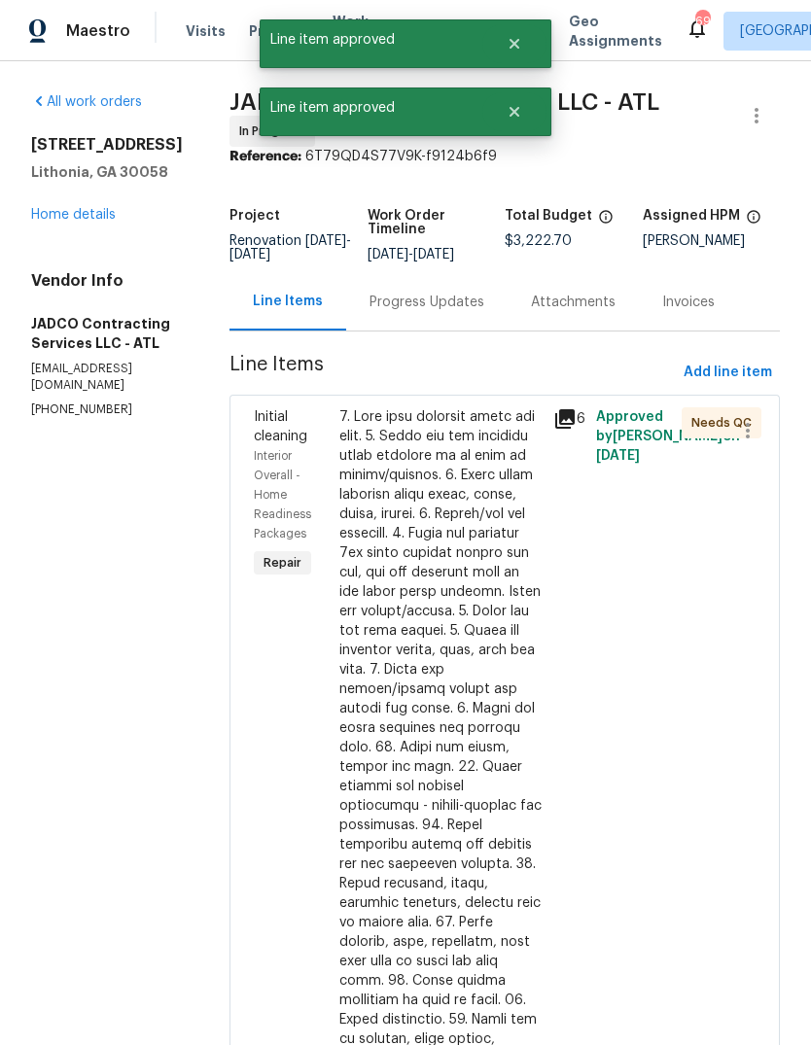
click at [505, 667] on div at bounding box center [440, 874] width 202 height 934
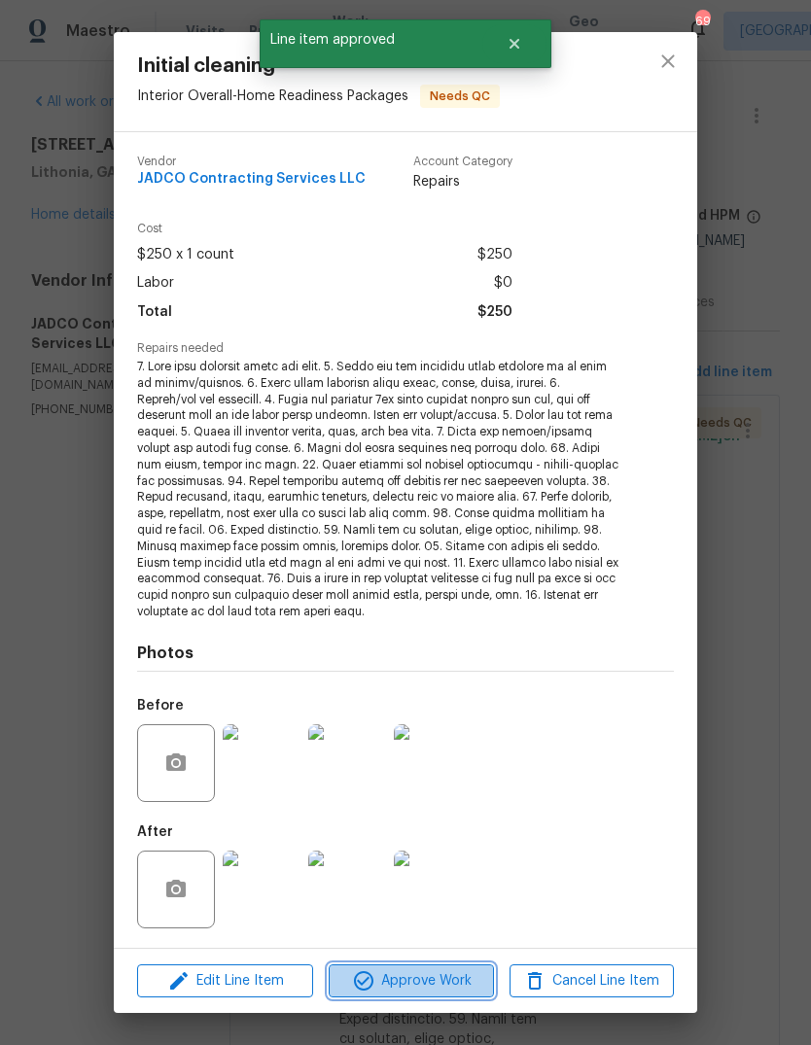
click at [468, 965] on button "Approve Work" at bounding box center [411, 982] width 164 height 34
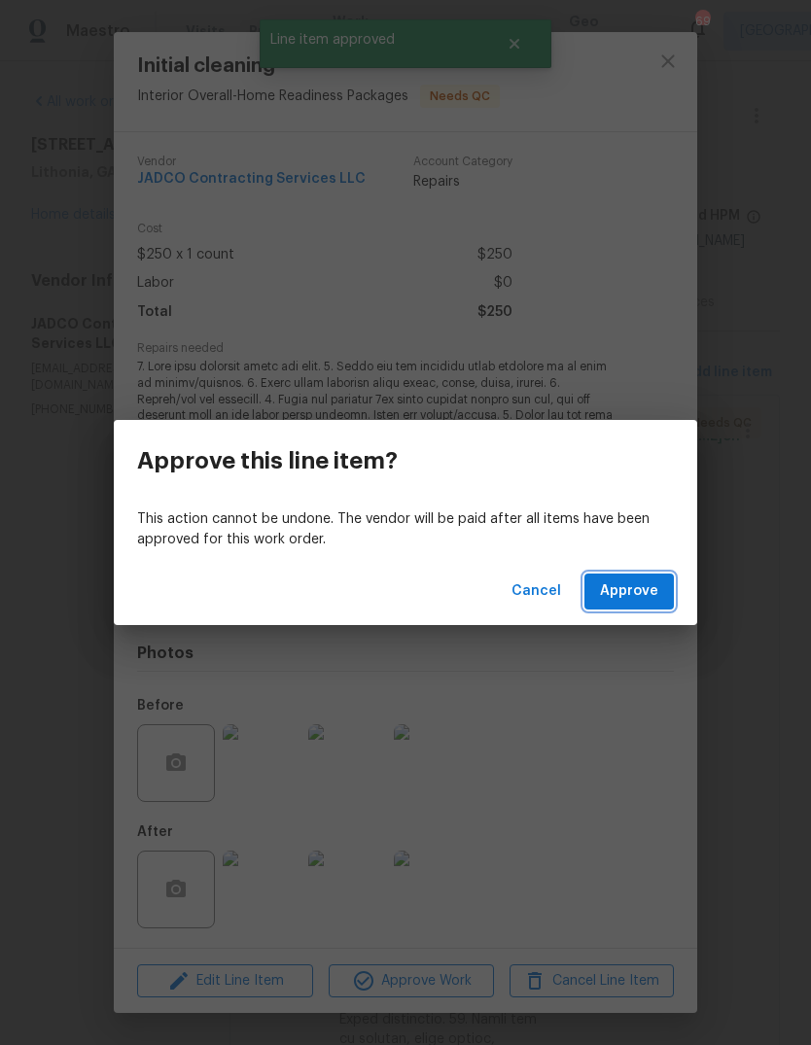
click at [661, 597] on button "Approve" at bounding box center [628, 592] width 89 height 36
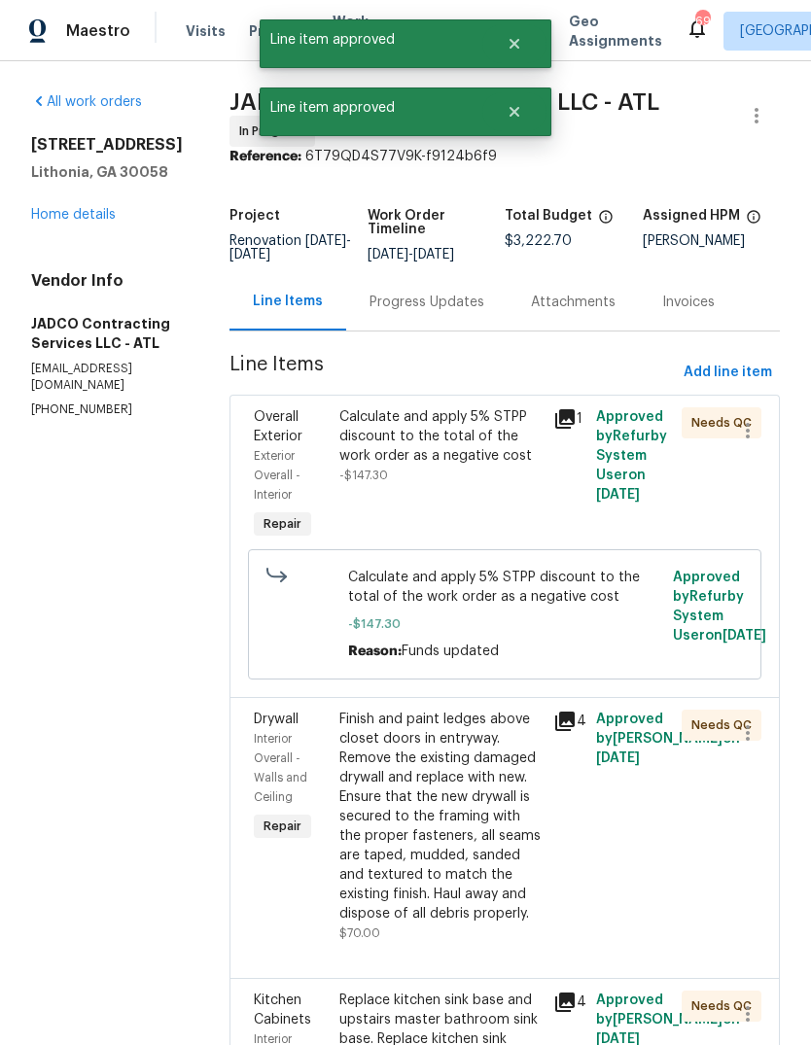
click at [513, 466] on div "Calculate and apply 5% STPP discount to the total of the work order as a negati…" at bounding box center [440, 436] width 202 height 58
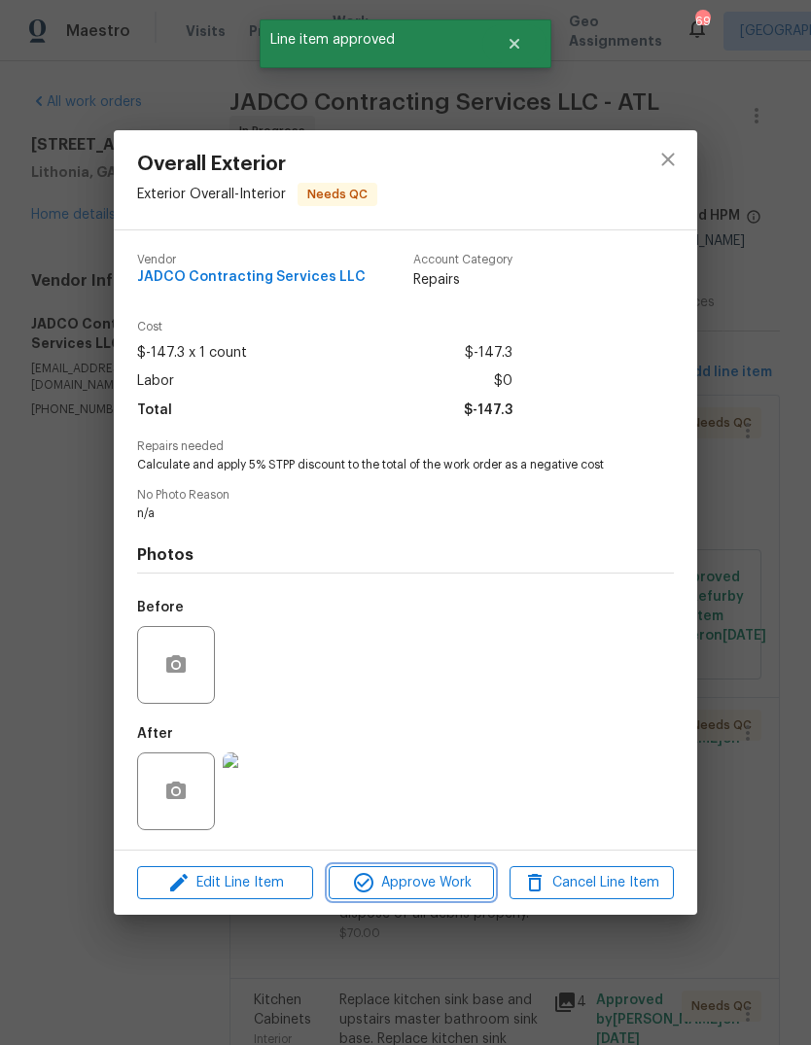
click at [461, 887] on span "Approve Work" at bounding box center [411, 883] width 153 height 24
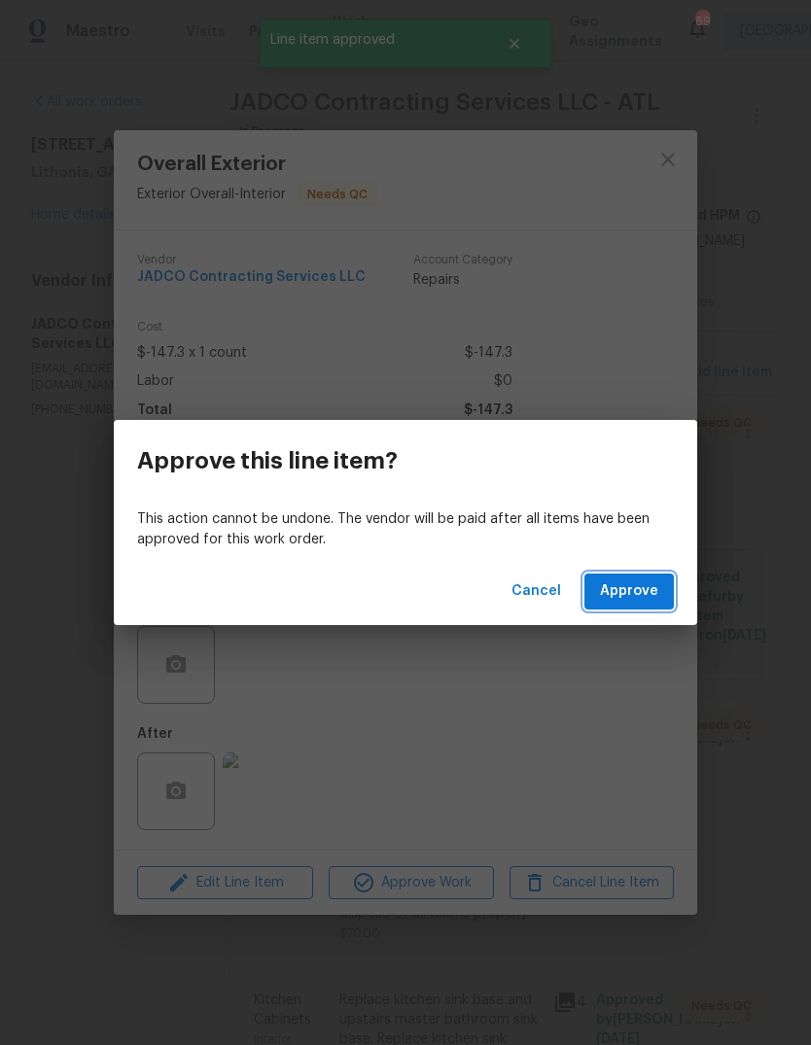
click at [649, 607] on button "Approve" at bounding box center [628, 592] width 89 height 36
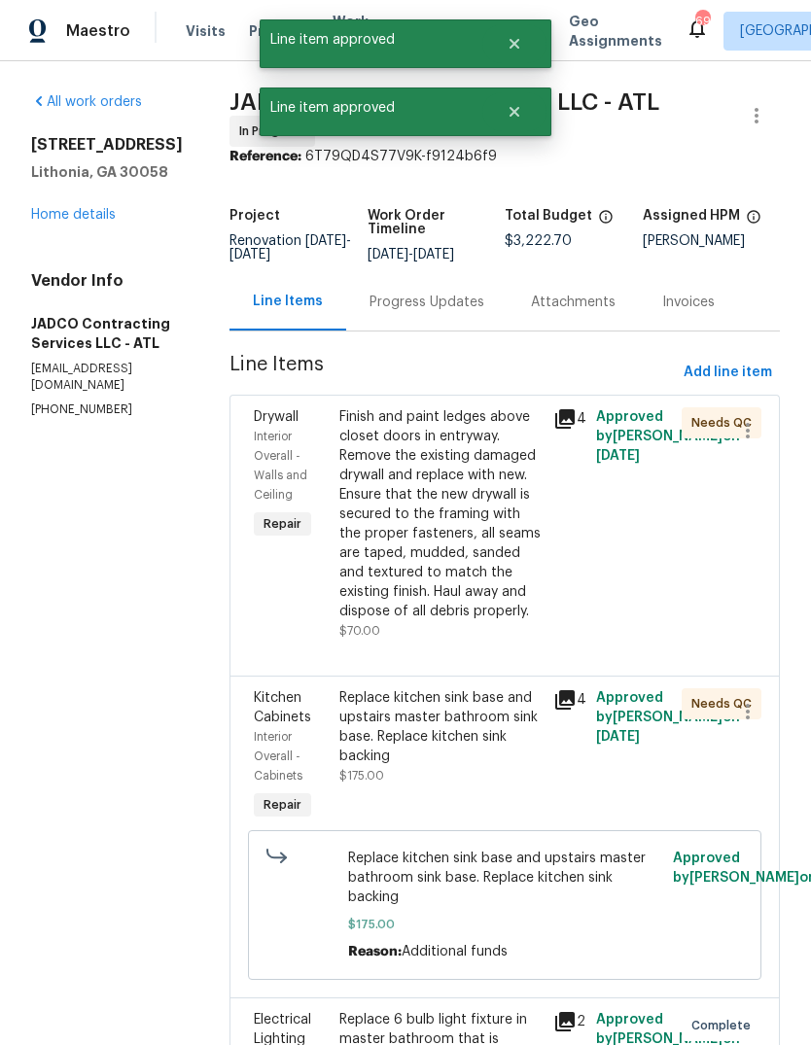
click at [475, 536] on div "Finish and paint ledges above closet doors in entryway. Remove the existing dam…" at bounding box center [440, 514] width 202 height 214
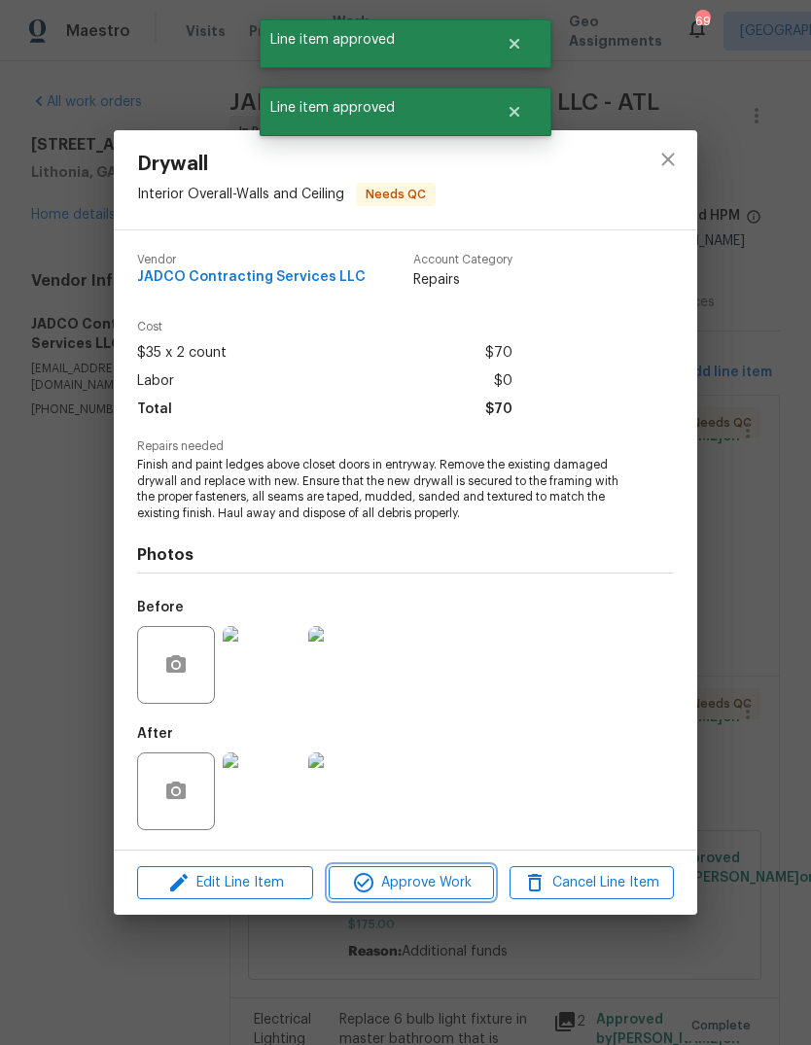
click at [467, 896] on span "Approve Work" at bounding box center [411, 883] width 153 height 24
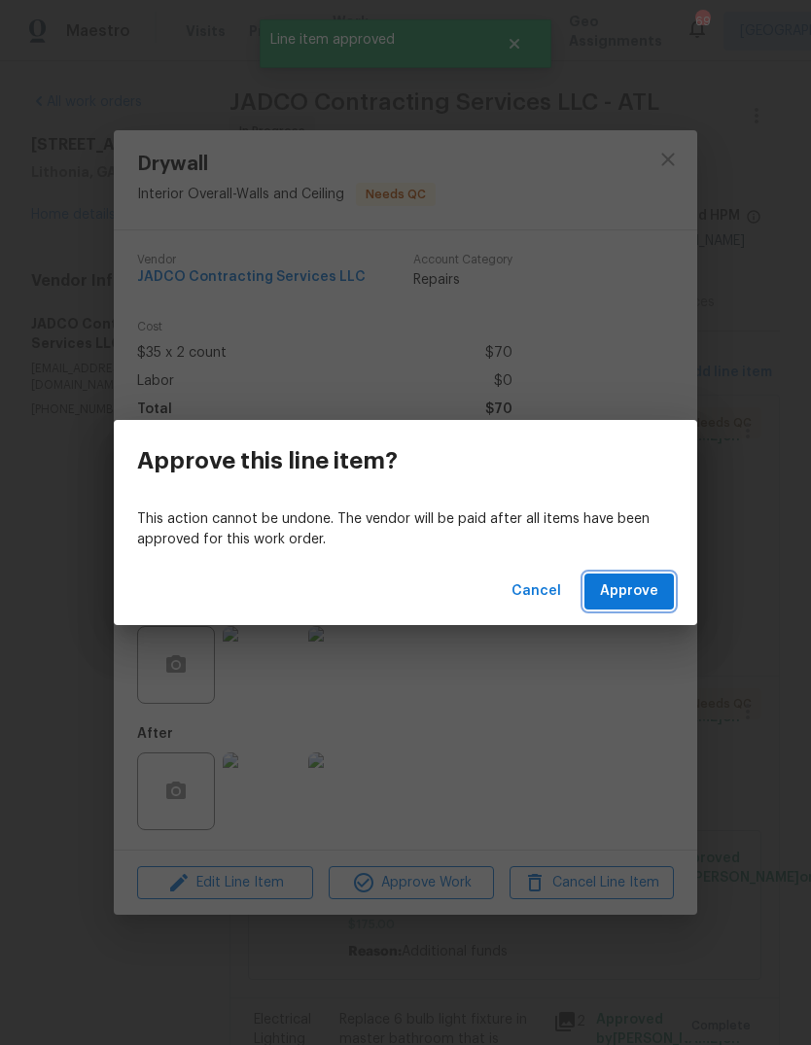
click at [633, 596] on span "Approve" at bounding box center [629, 592] width 58 height 24
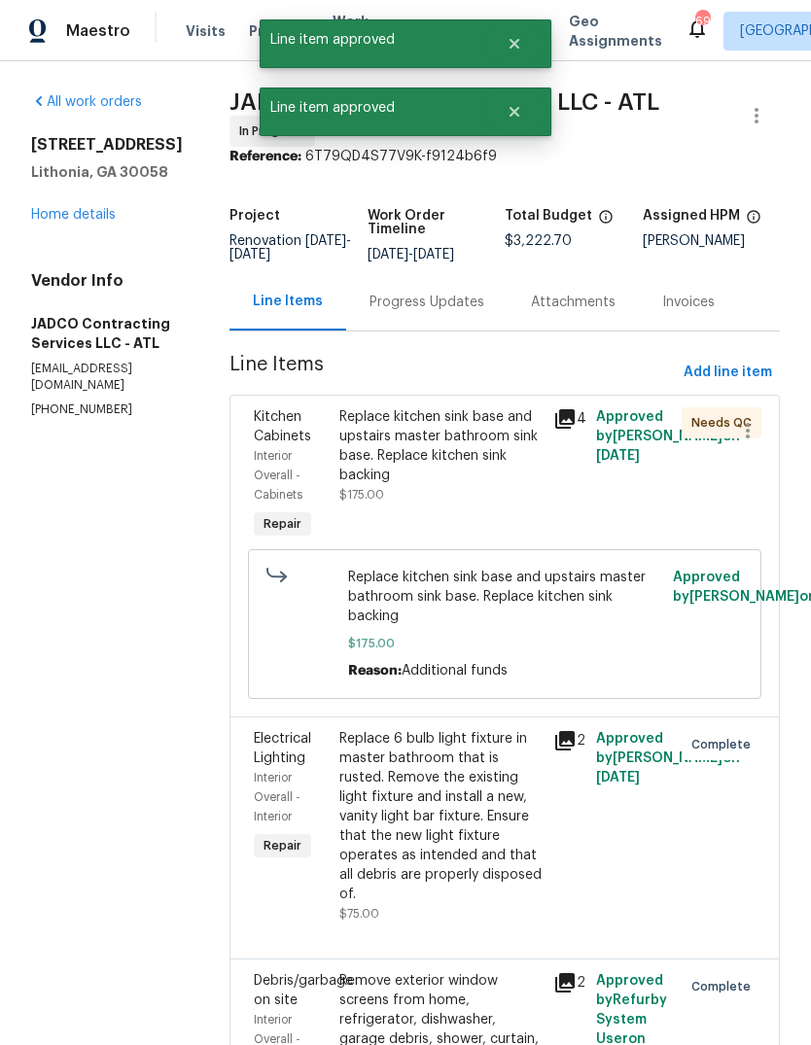
click at [507, 485] on div "Replace kitchen sink base and upstairs master bathroom sink base. Replace kitch…" at bounding box center [440, 446] width 202 height 78
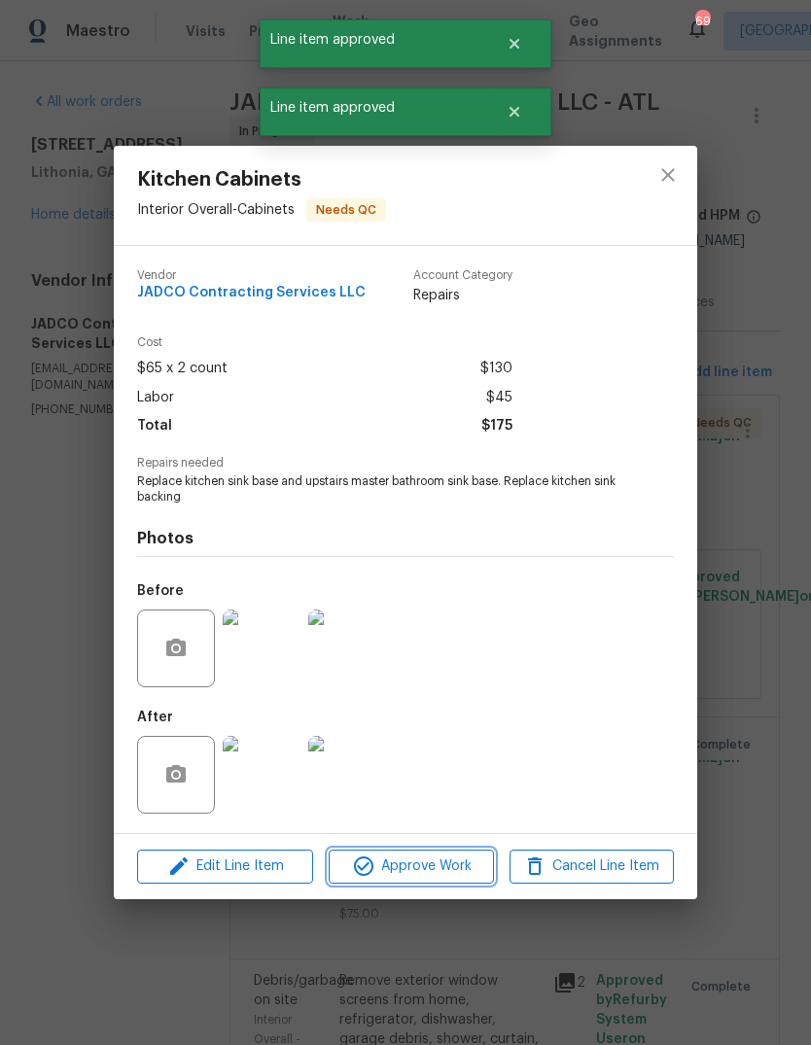
click at [460, 870] on span "Approve Work" at bounding box center [411, 867] width 153 height 24
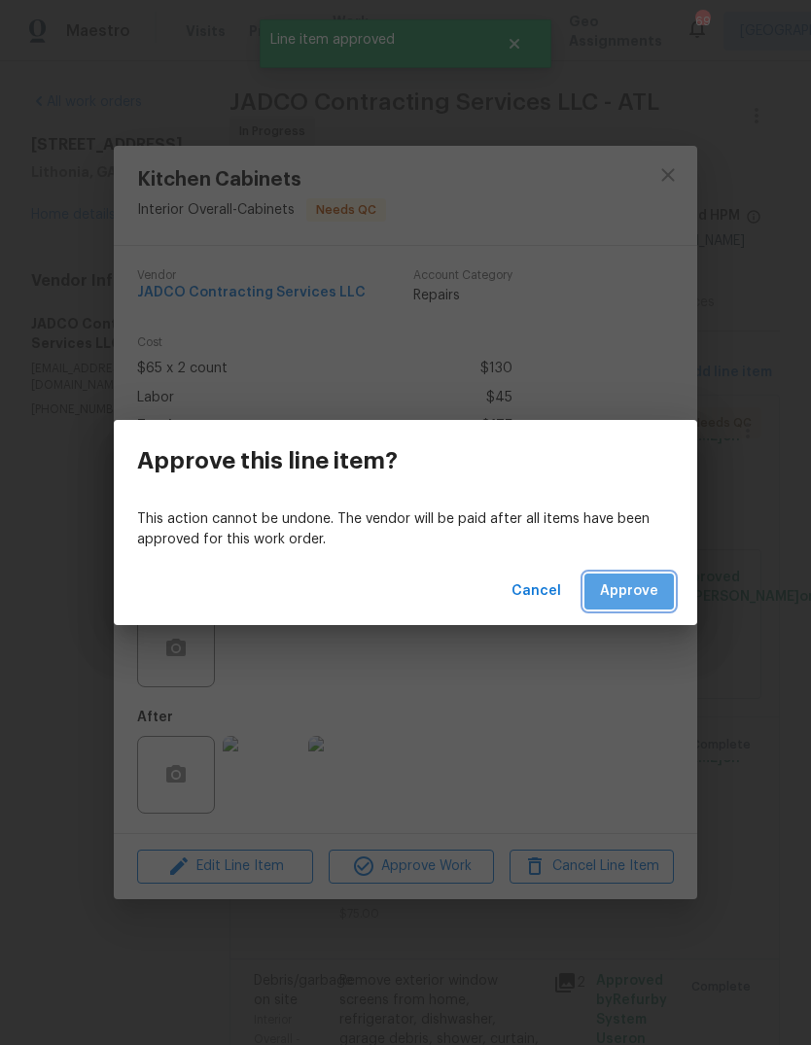
click at [659, 603] on button "Approve" at bounding box center [628, 592] width 89 height 36
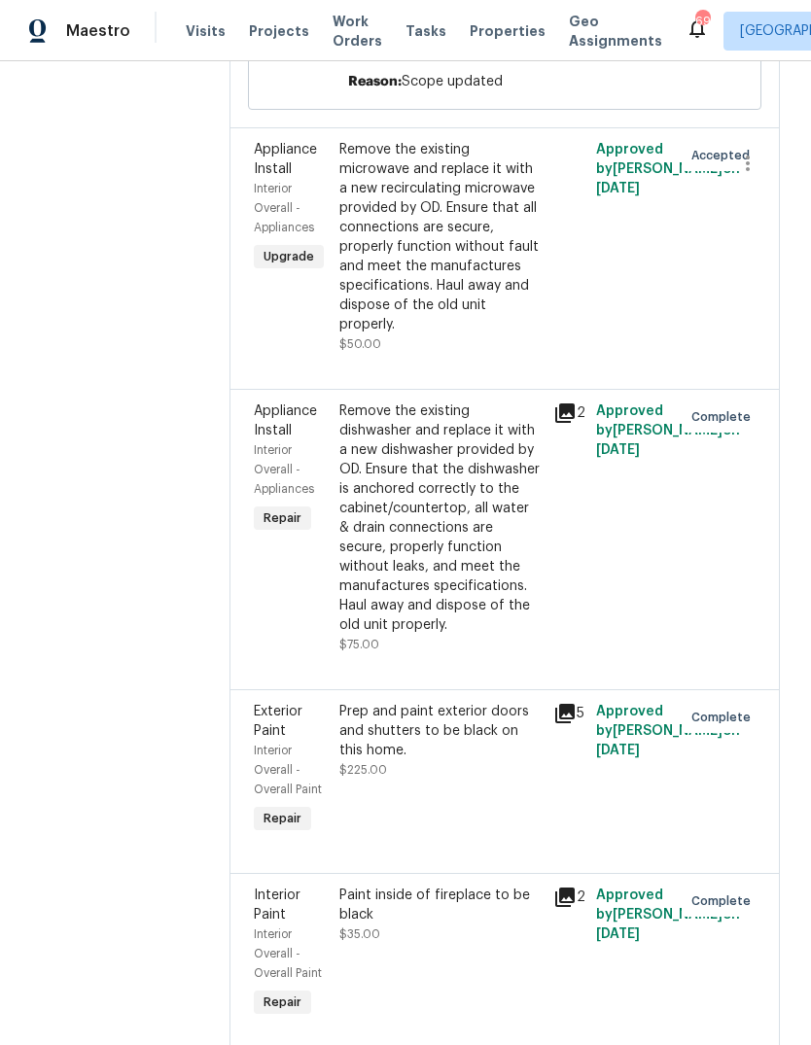
scroll to position [1094, 0]
